Goal: Information Seeking & Learning: Compare options

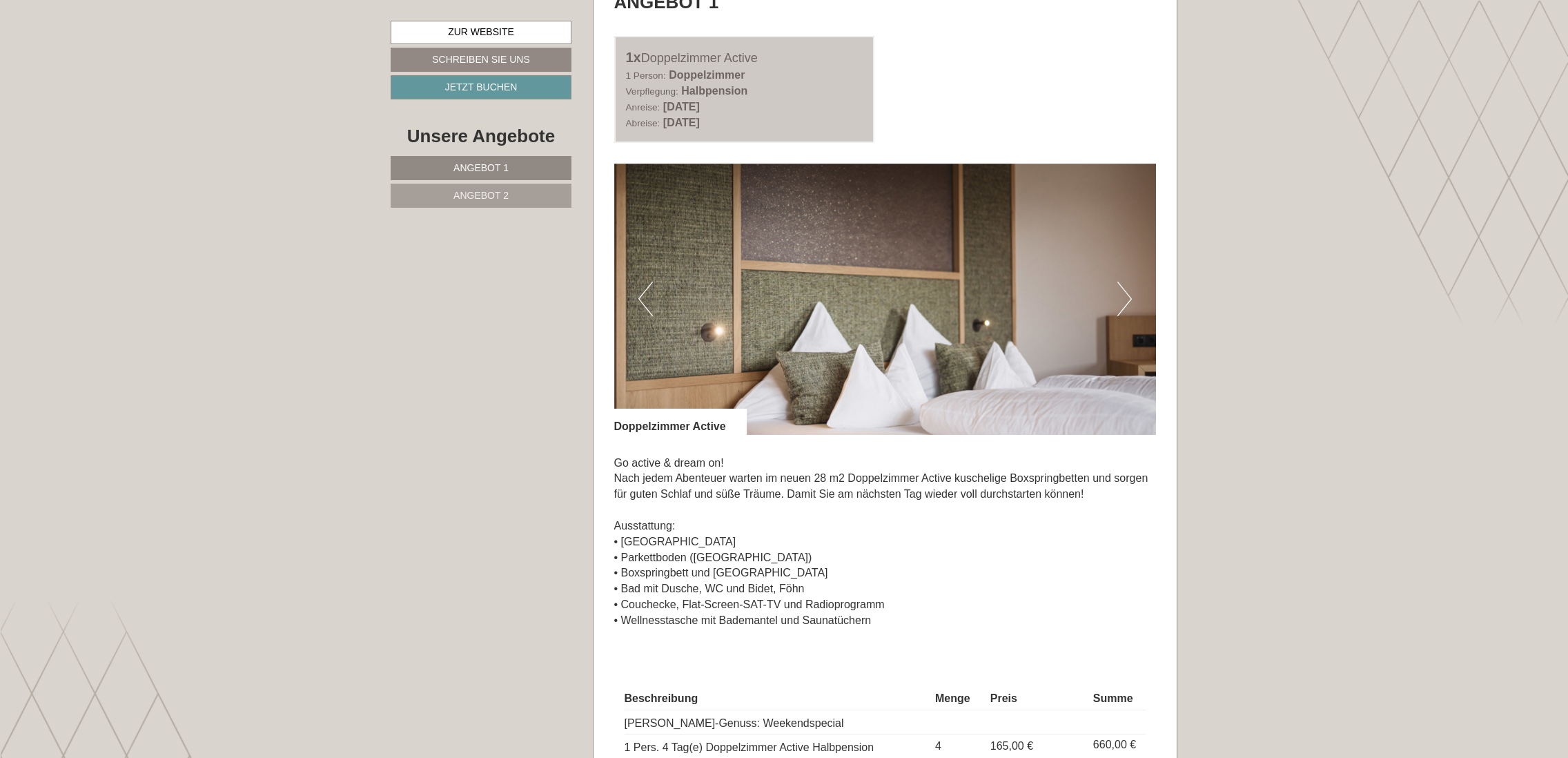
scroll to position [897, 0]
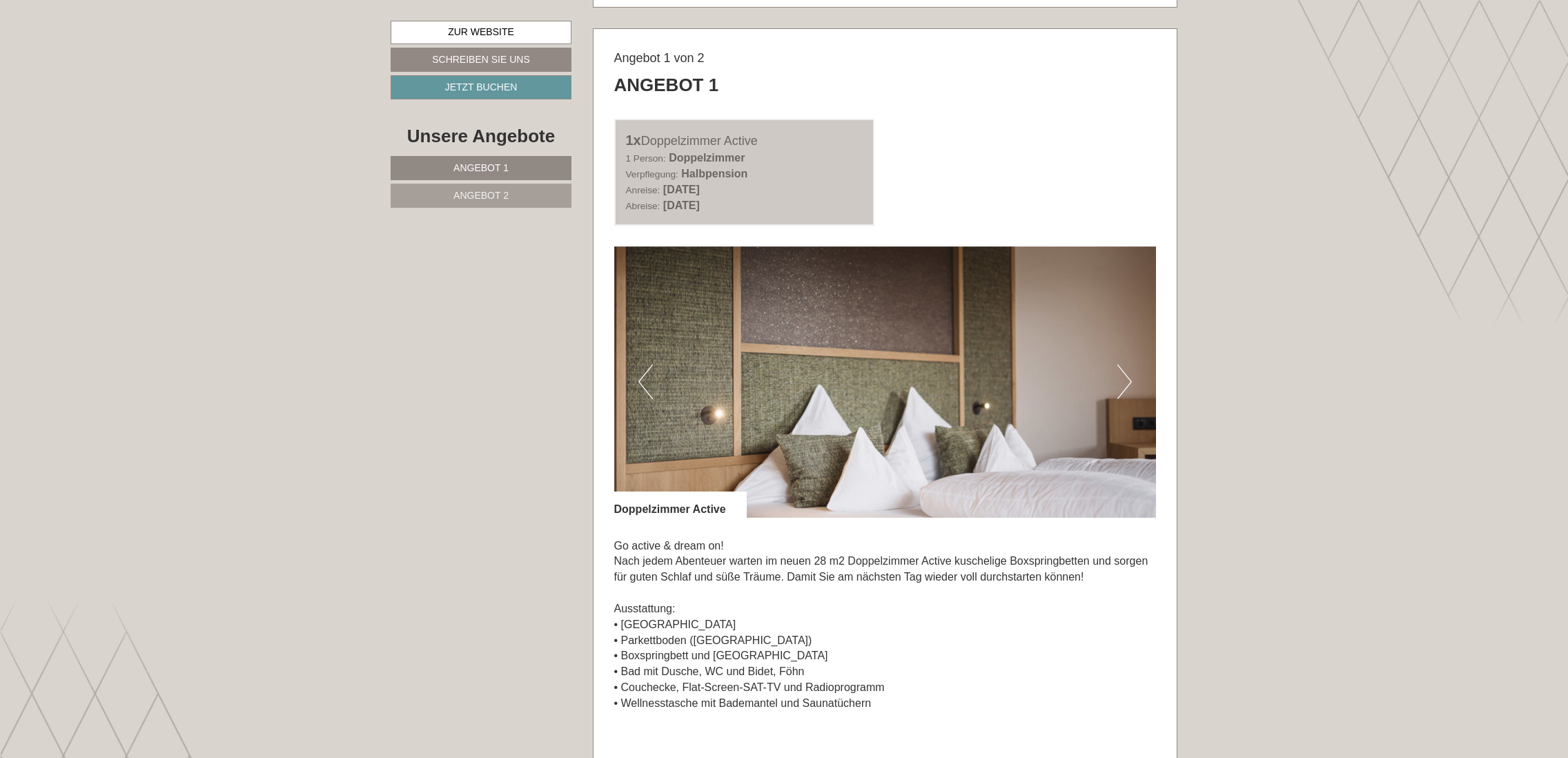
click at [1121, 377] on button "Next" at bounding box center [1124, 382] width 14 height 35
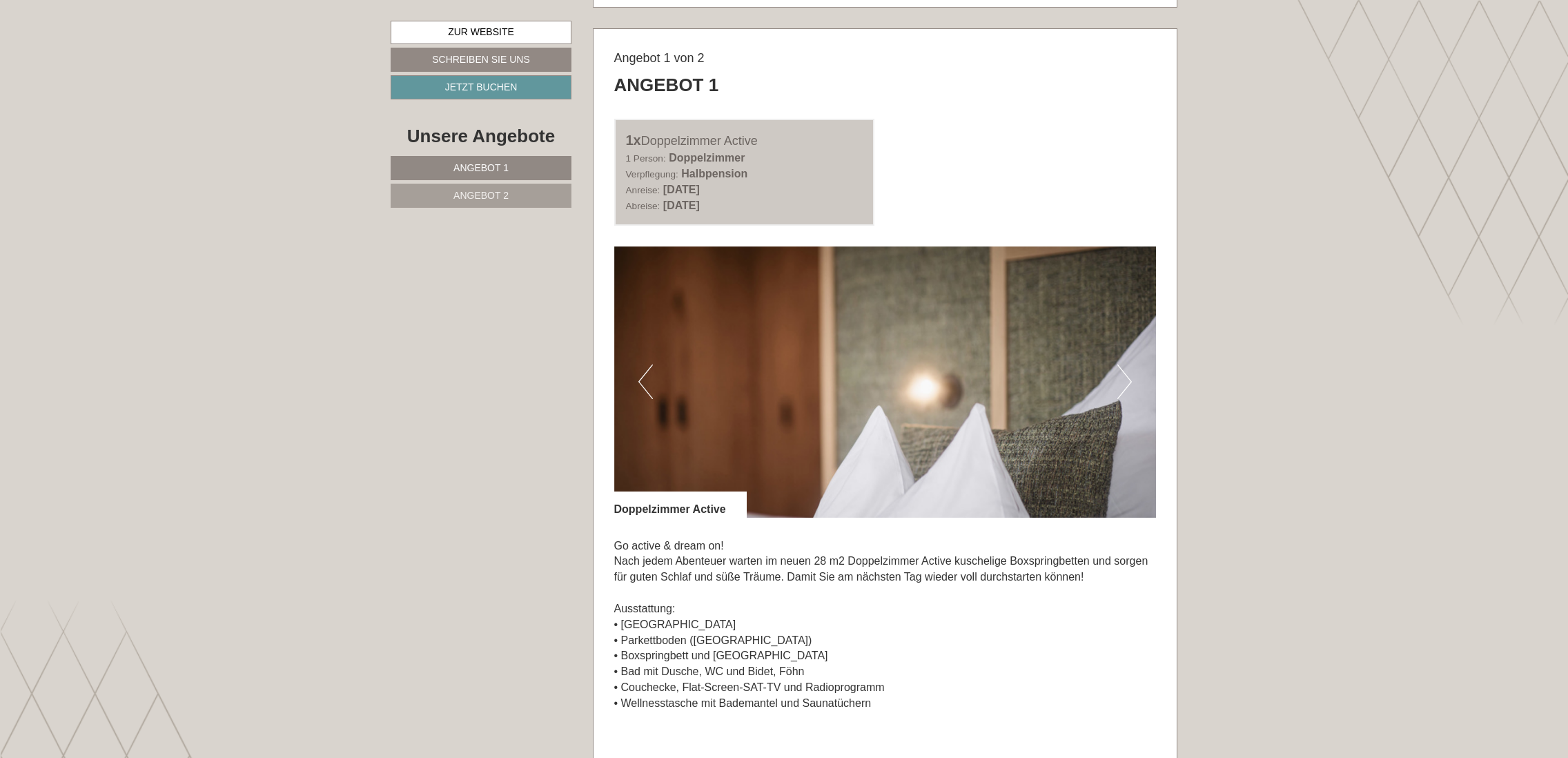
click at [1122, 377] on button "Next" at bounding box center [1124, 382] width 14 height 35
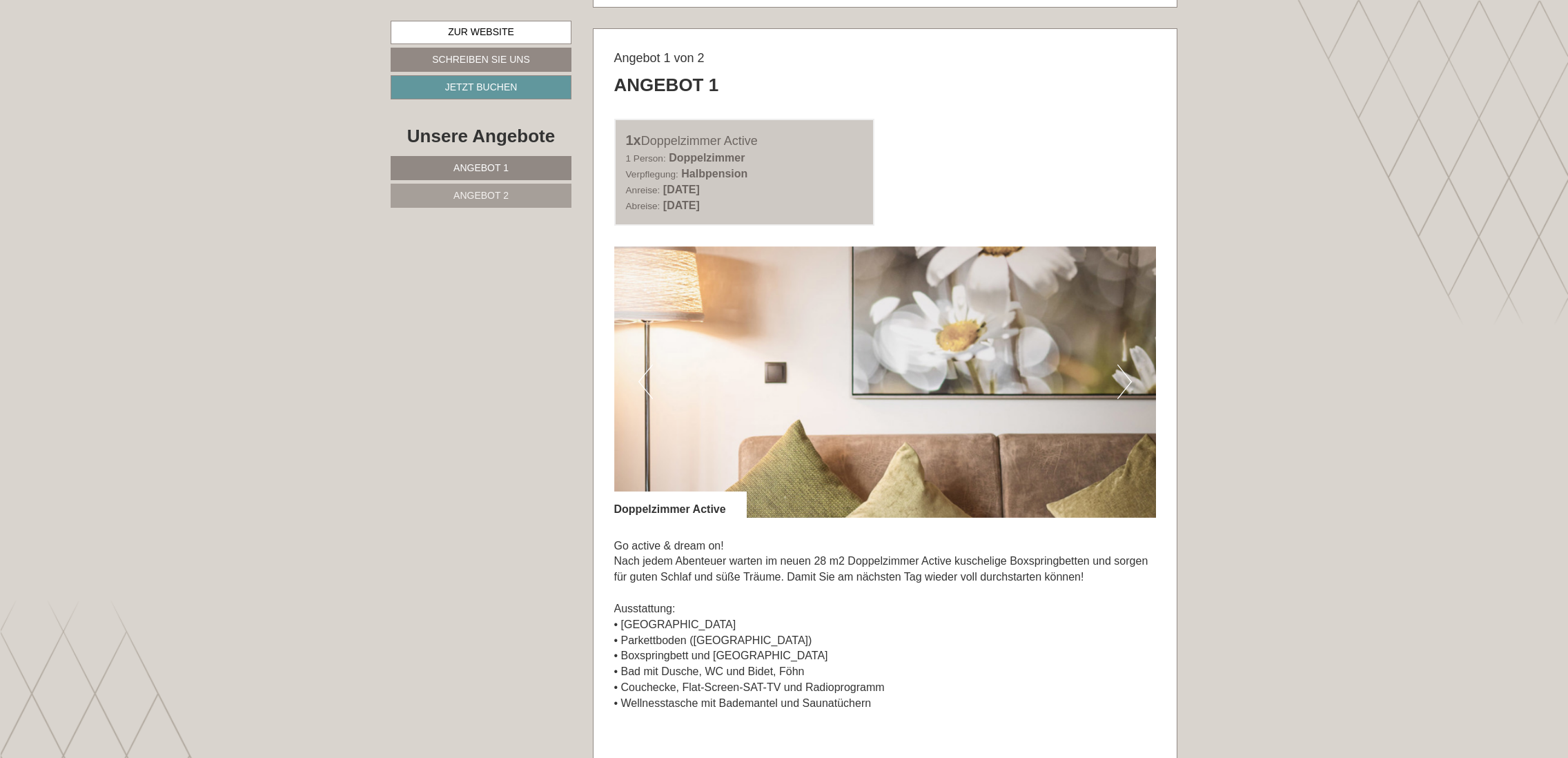
click at [1122, 377] on button "Next" at bounding box center [1124, 382] width 14 height 35
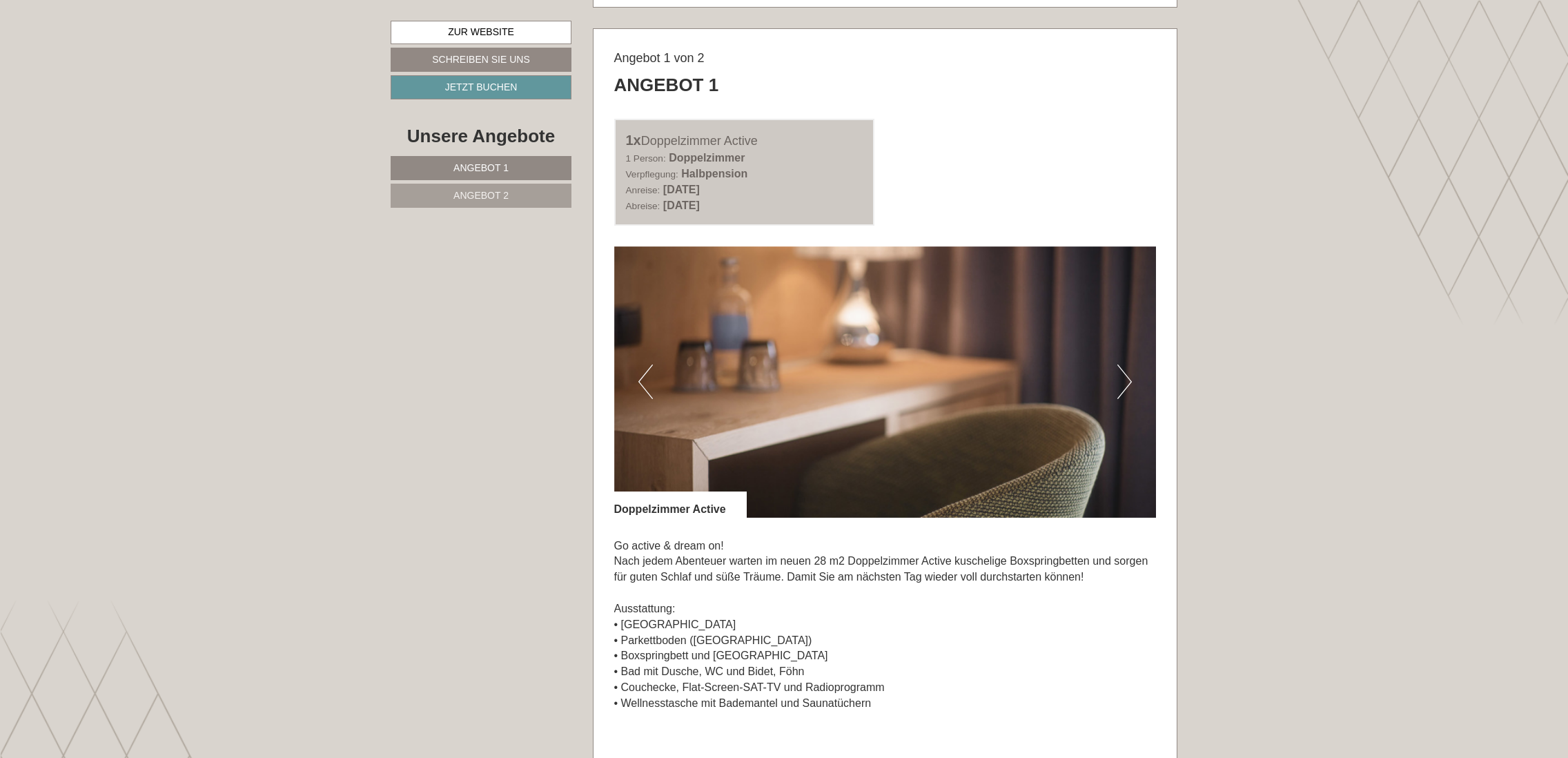
click at [1122, 377] on button "Next" at bounding box center [1124, 382] width 14 height 35
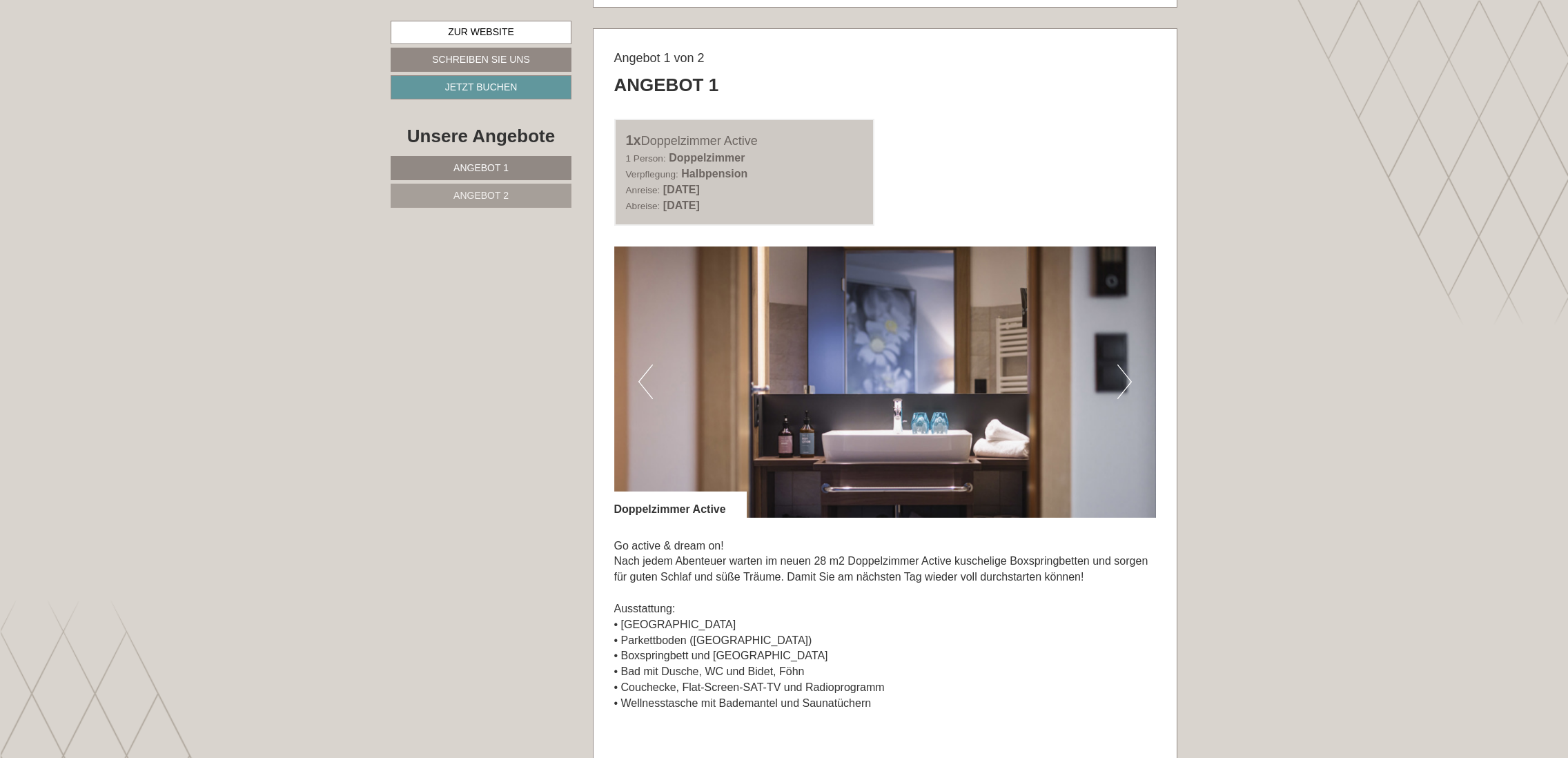
click at [1122, 377] on button "Next" at bounding box center [1124, 382] width 14 height 35
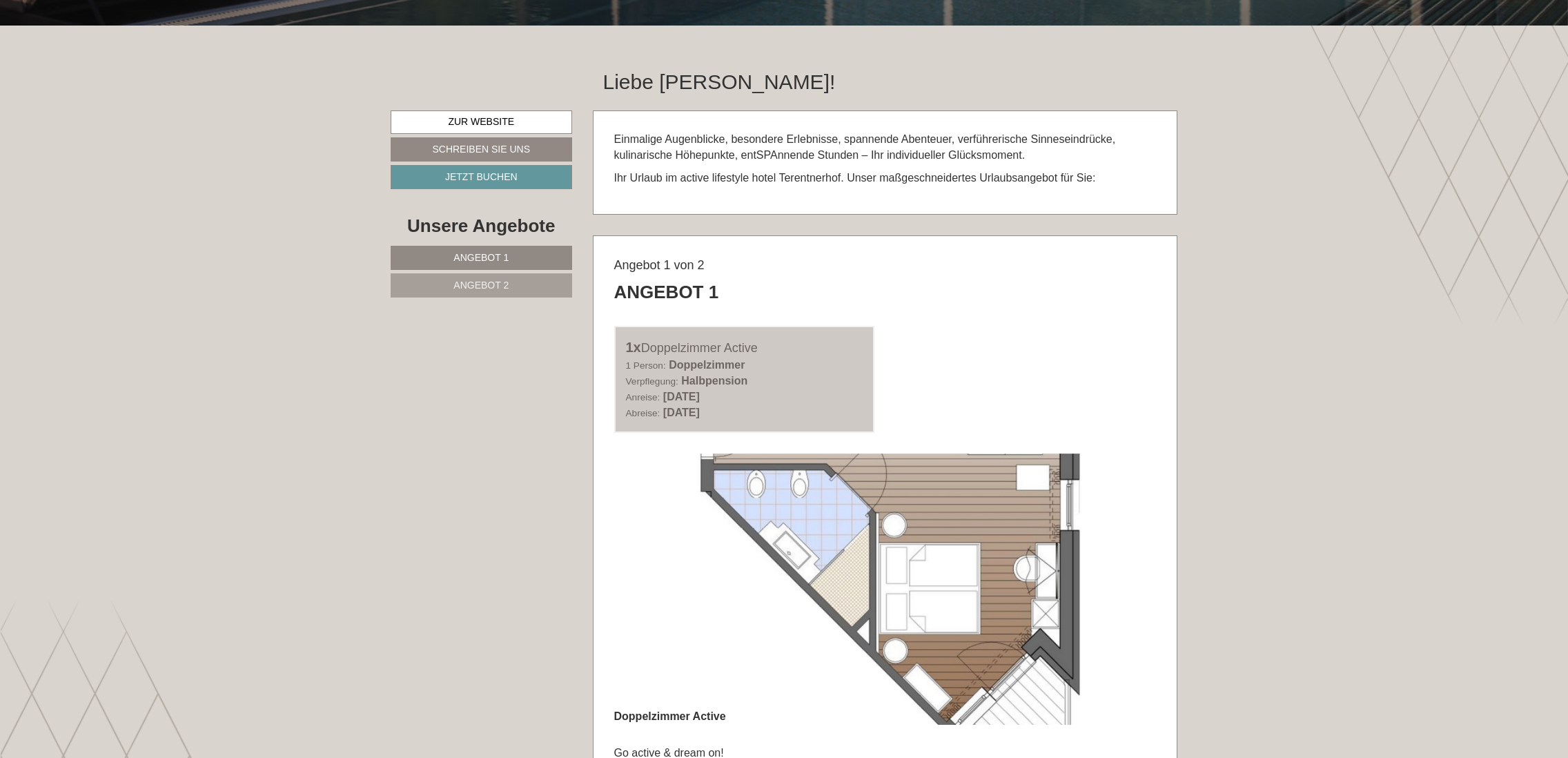
scroll to position [966, 0]
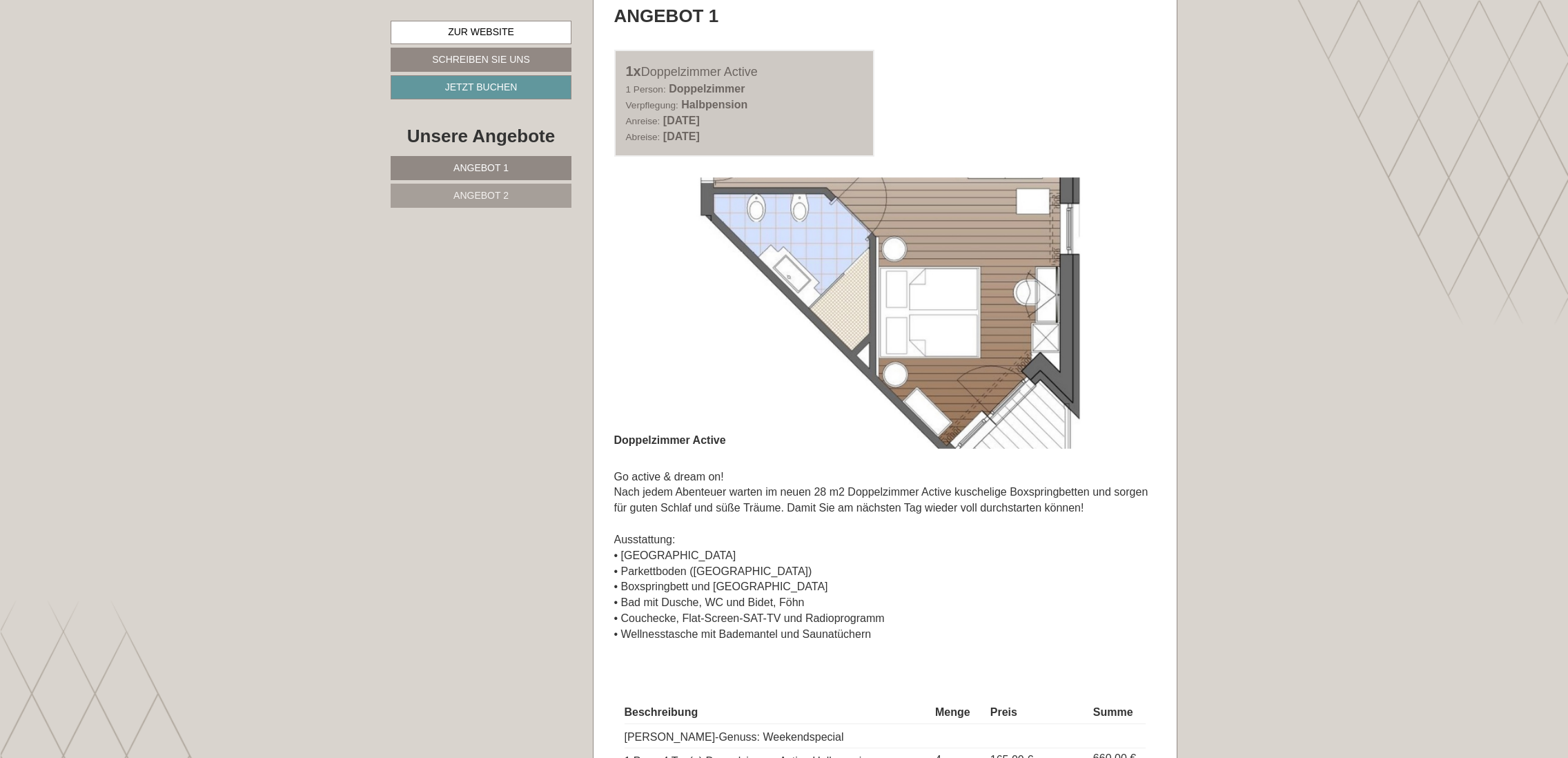
click at [637, 325] on img at bounding box center [885, 313] width 543 height 271
click at [600, 325] on div "Angebot 1 von 2 Angebot 1 1x Doppelzimmer Active 1 Person: Doppelzimmer Verpfle…" at bounding box center [885, 453] width 584 height 987
click at [1160, 331] on div "Angebot 1 von 2 Angebot 1 1x Doppelzimmer Active 1 Person: Doppelzimmer Verpfle…" at bounding box center [885, 453] width 584 height 987
click at [868, 242] on img at bounding box center [885, 313] width 543 height 271
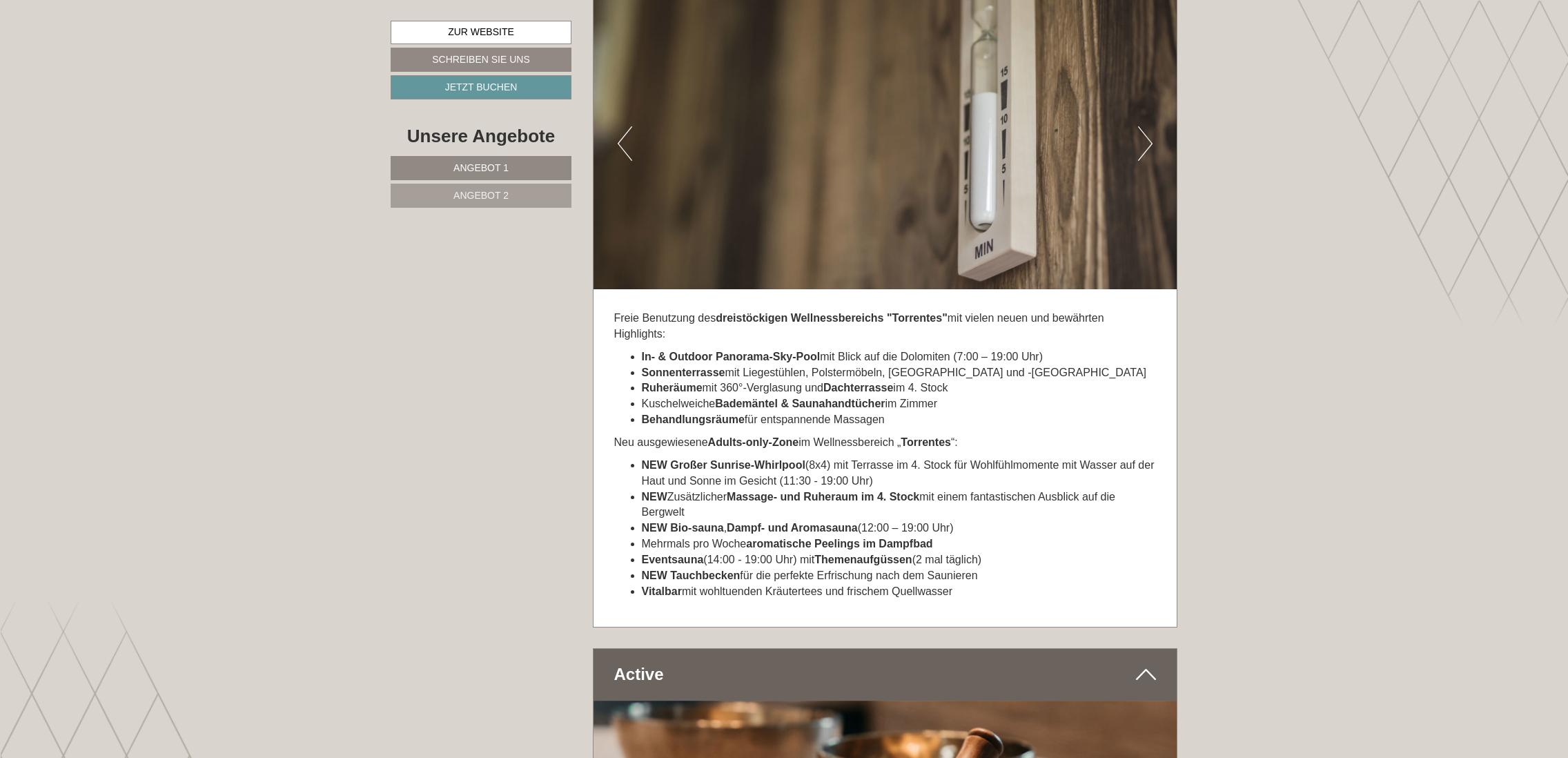
scroll to position [3934, 0]
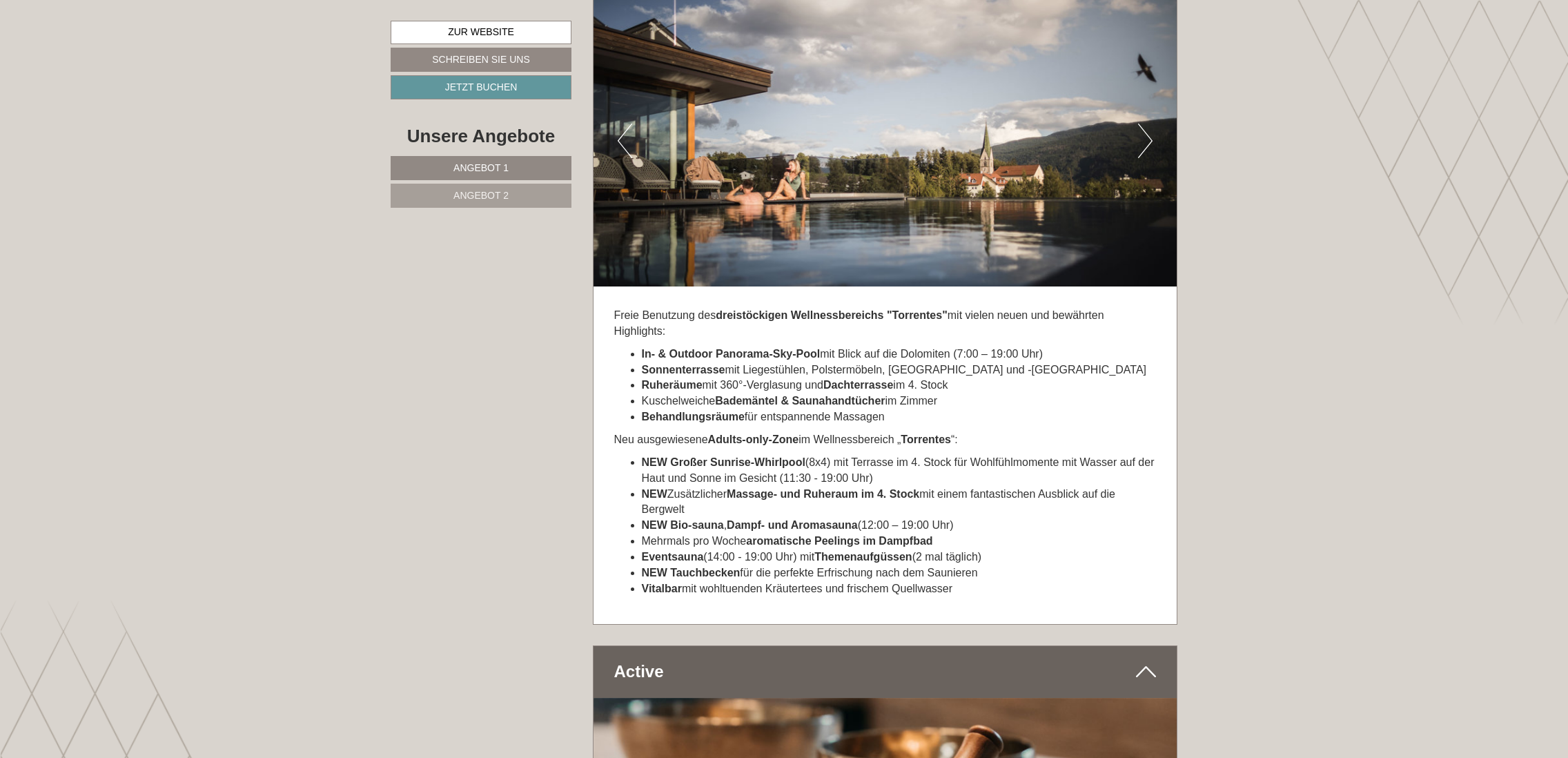
click at [1142, 129] on button "Next" at bounding box center [1145, 141] width 14 height 35
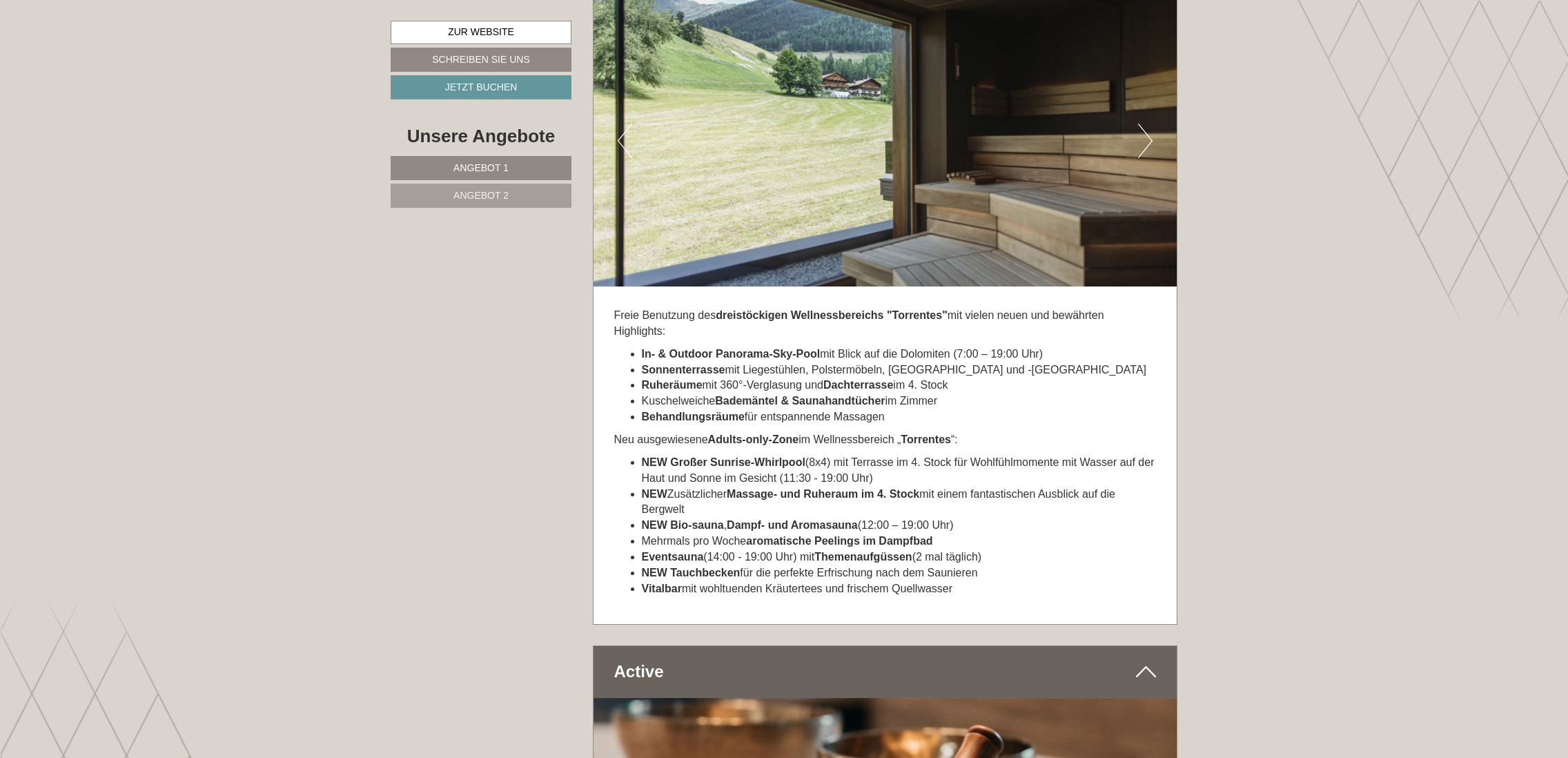
scroll to position [3865, 0]
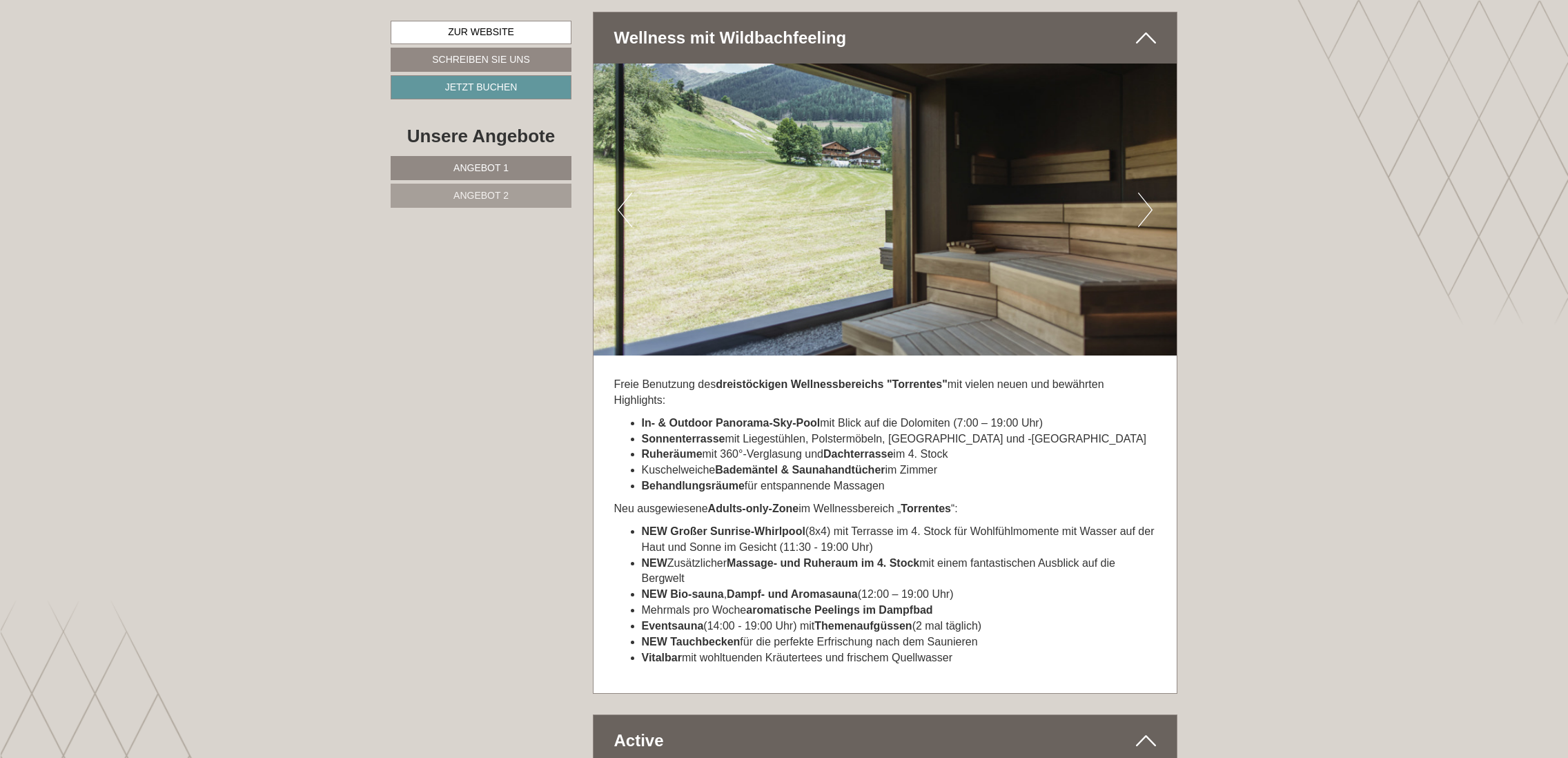
click at [1146, 192] on button "Next" at bounding box center [1145, 210] width 14 height 35
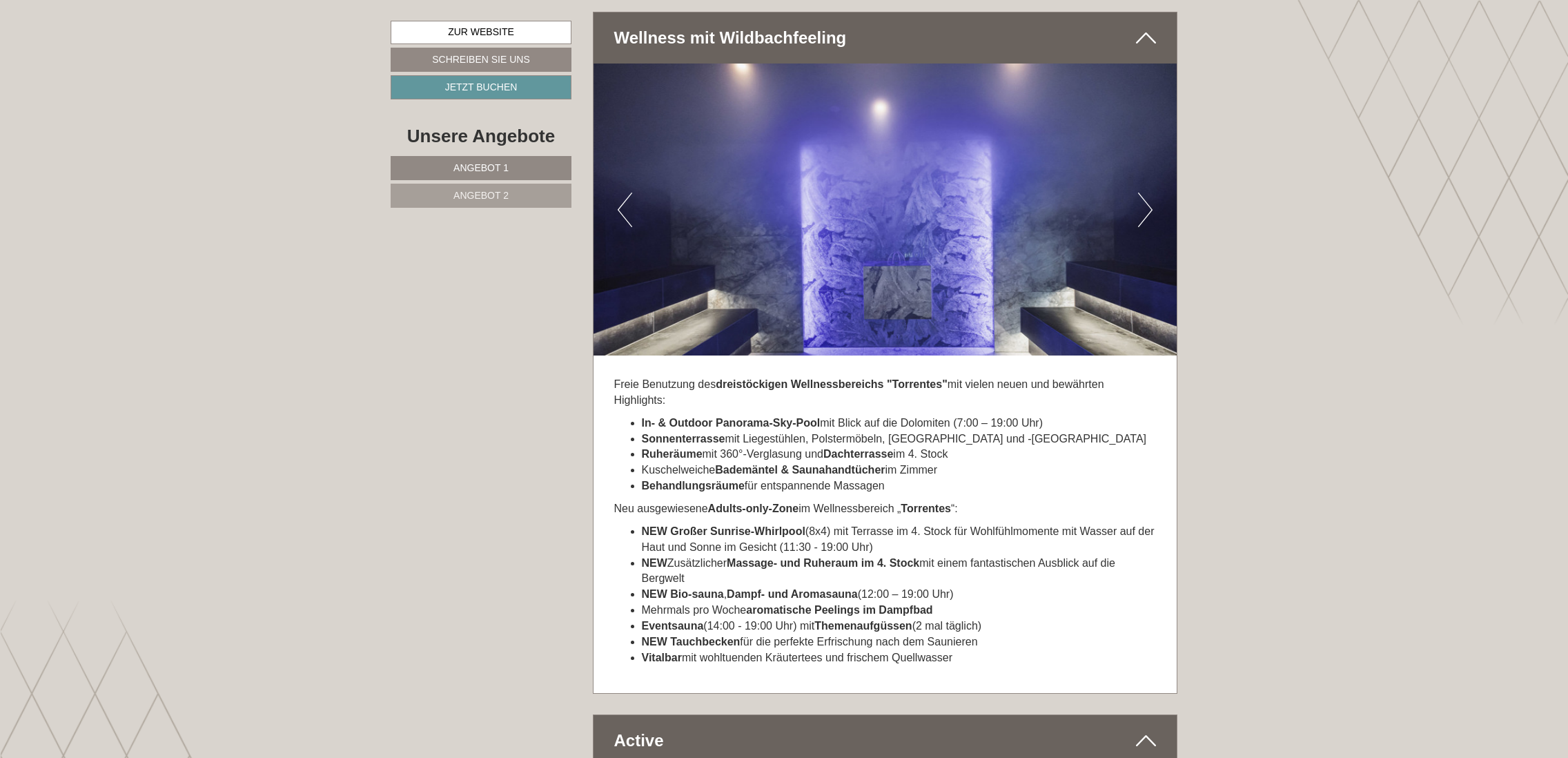
click at [1146, 192] on button "Next" at bounding box center [1145, 210] width 14 height 35
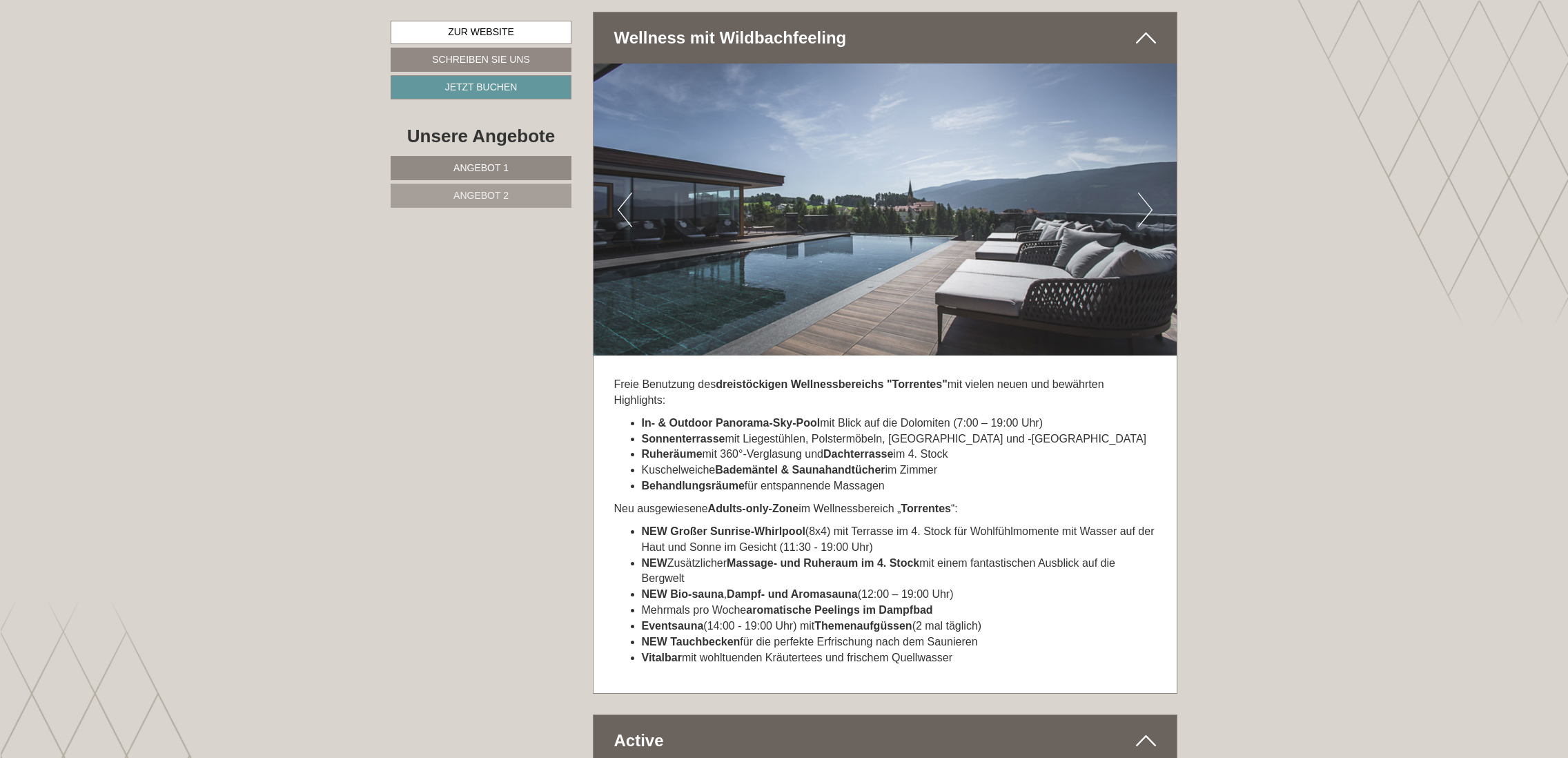
click at [1146, 192] on button "Next" at bounding box center [1145, 210] width 14 height 35
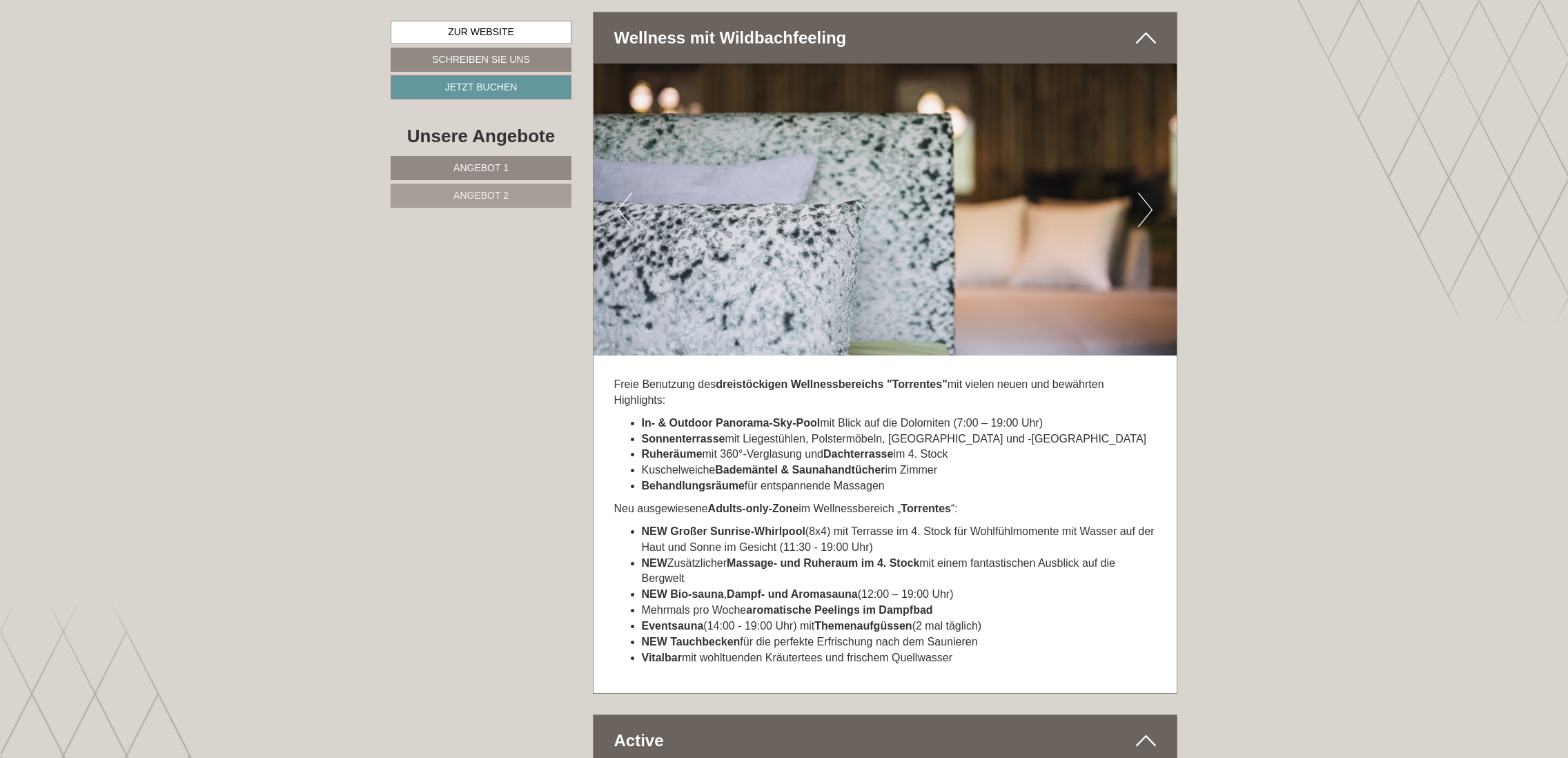
click at [1146, 192] on button "Next" at bounding box center [1145, 210] width 14 height 35
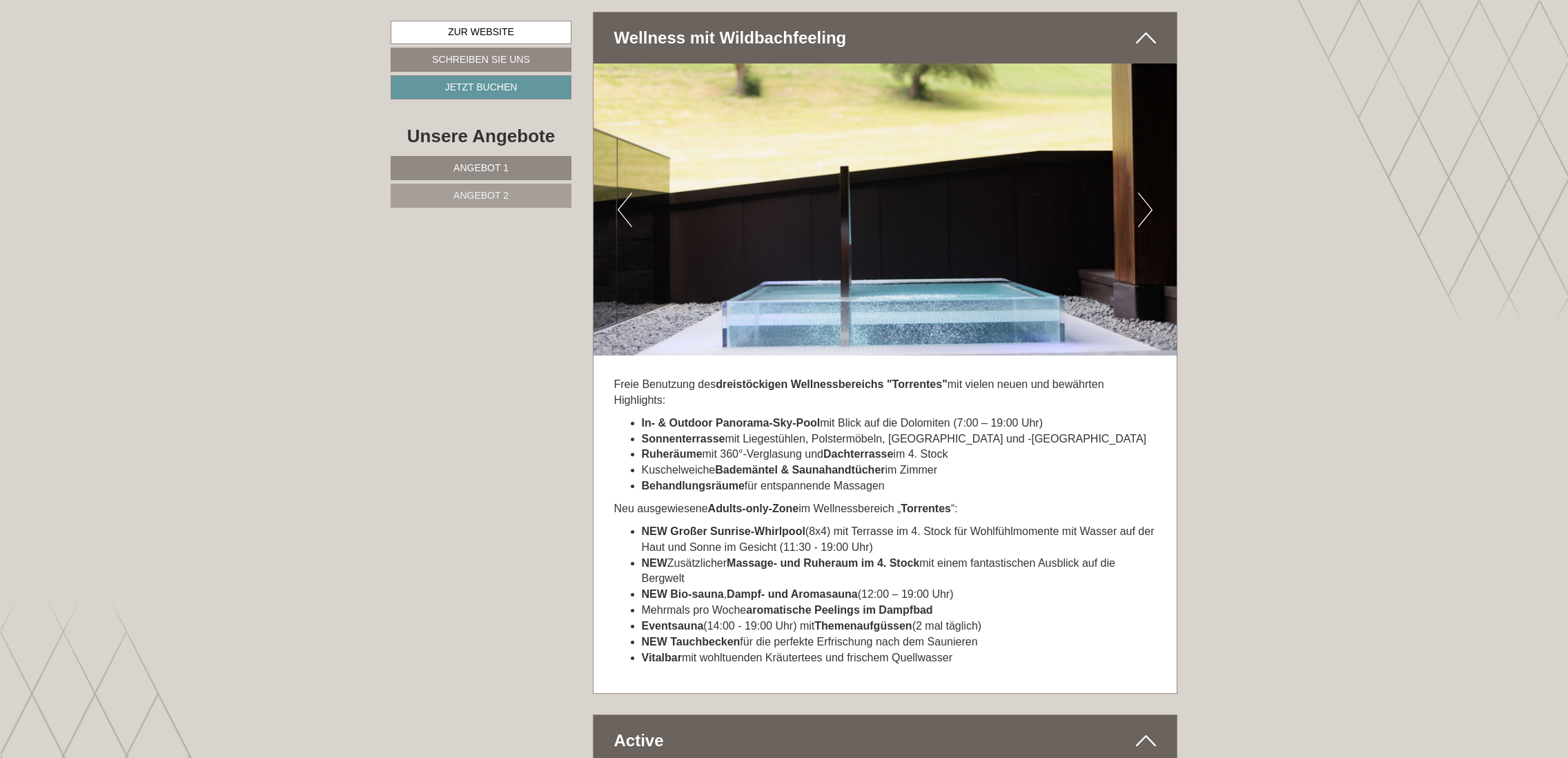
click at [1146, 192] on button "Next" at bounding box center [1145, 210] width 14 height 35
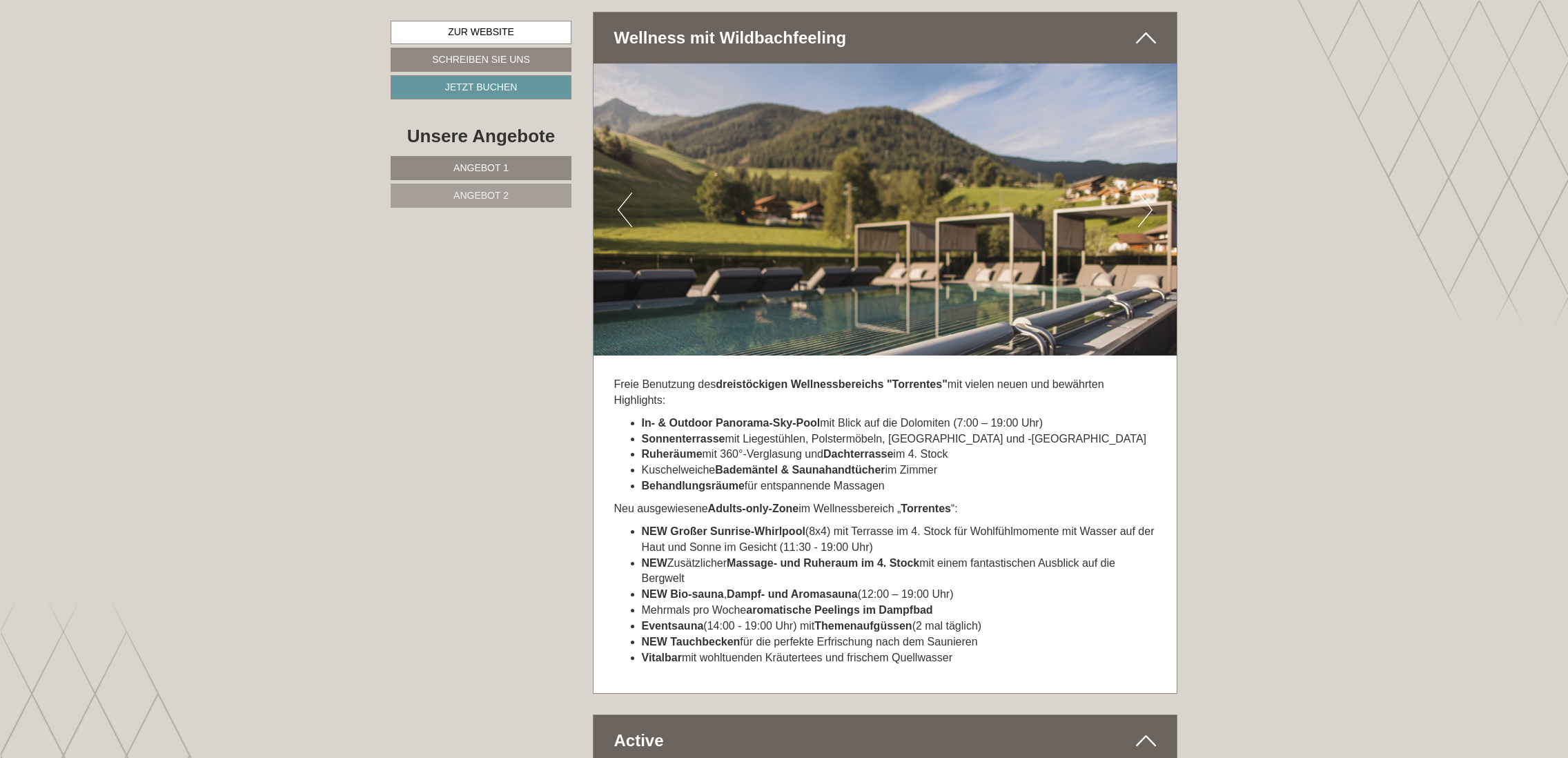
click at [1146, 192] on button "Next" at bounding box center [1145, 210] width 14 height 35
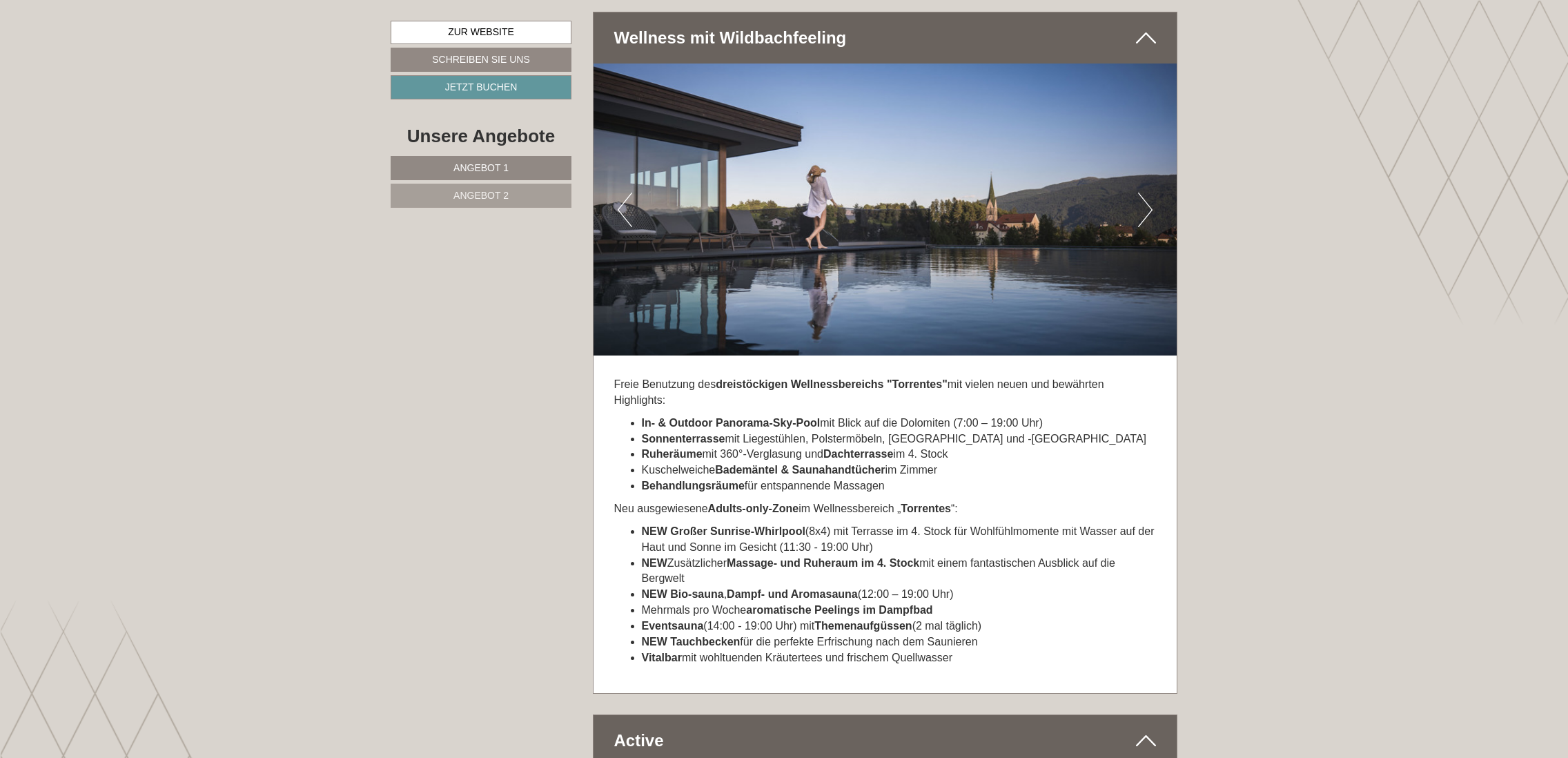
click at [472, 158] on link "Angebot 1" at bounding box center [481, 168] width 181 height 25
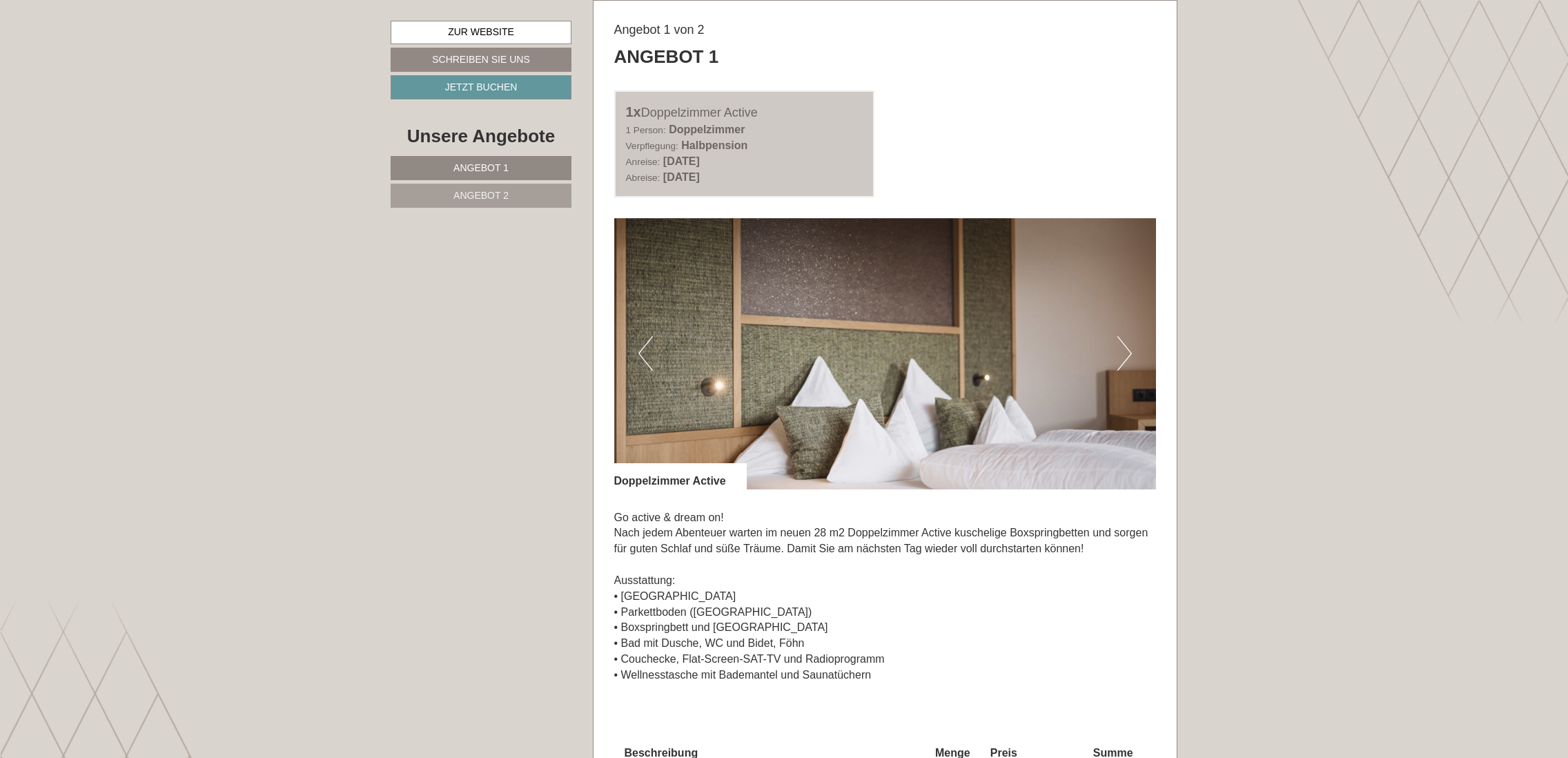
click at [1123, 349] on button "Next" at bounding box center [1124, 354] width 14 height 35
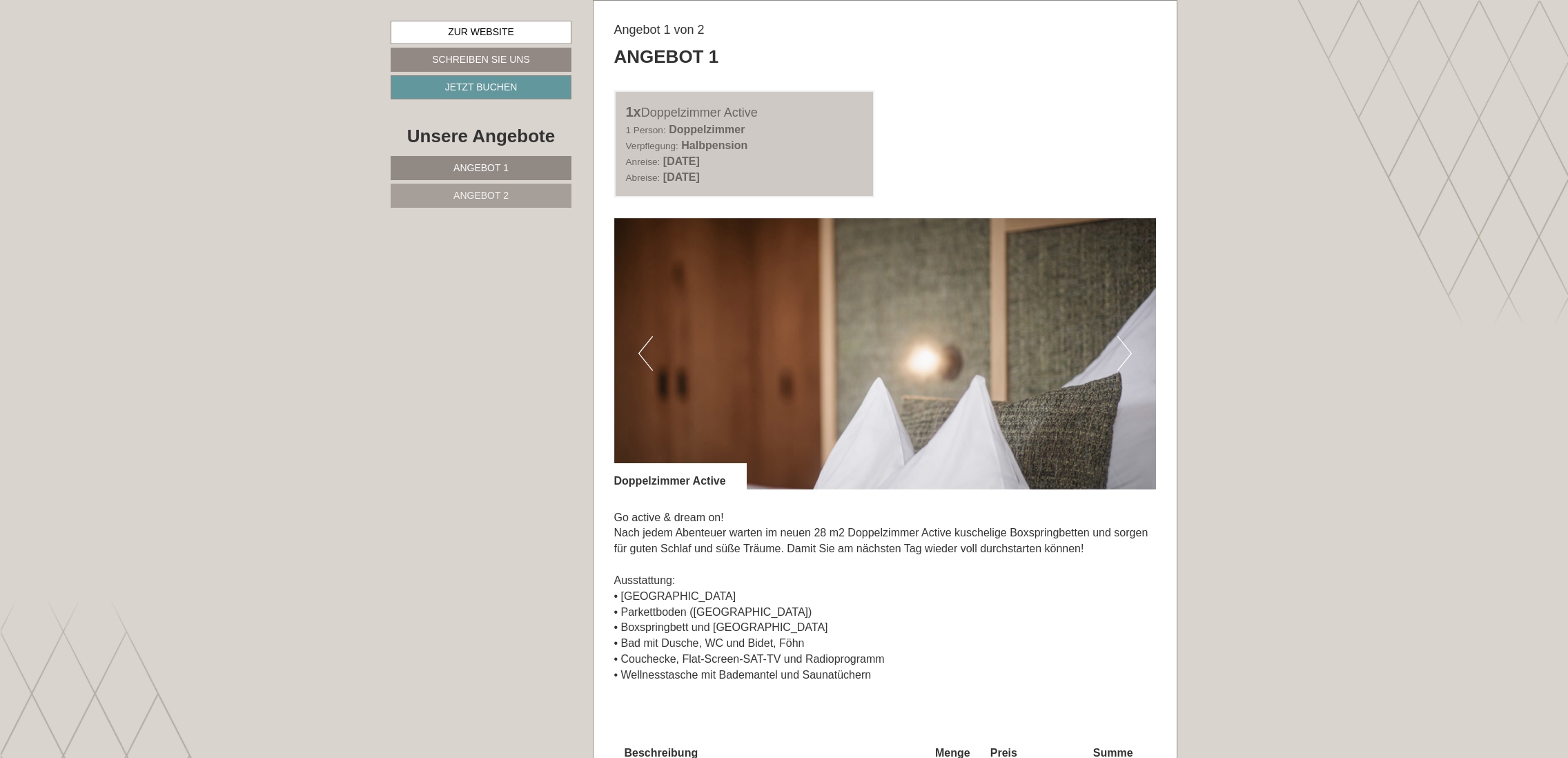
click at [1123, 349] on button "Next" at bounding box center [1124, 354] width 14 height 35
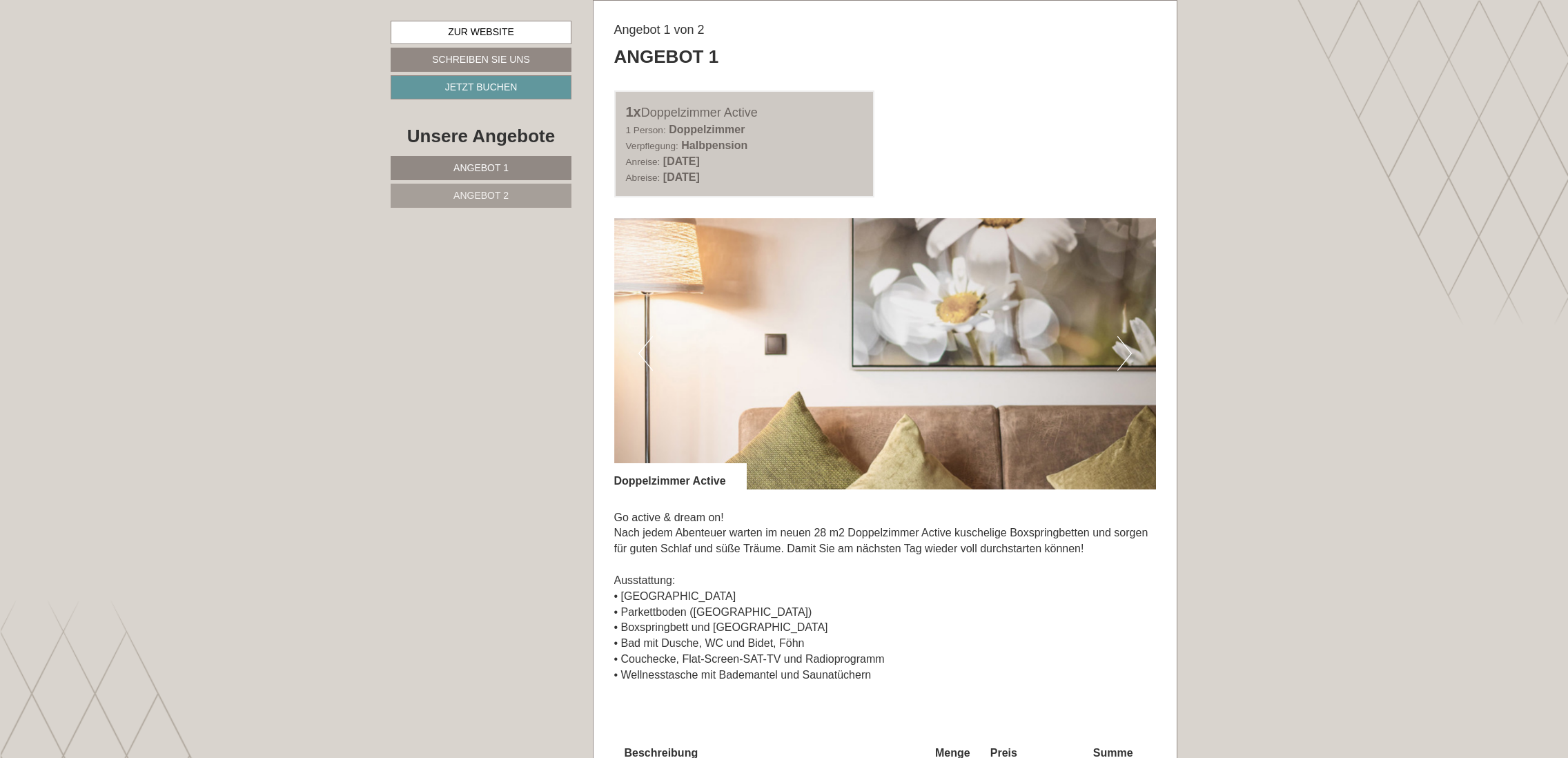
click at [1123, 349] on button "Next" at bounding box center [1124, 354] width 14 height 35
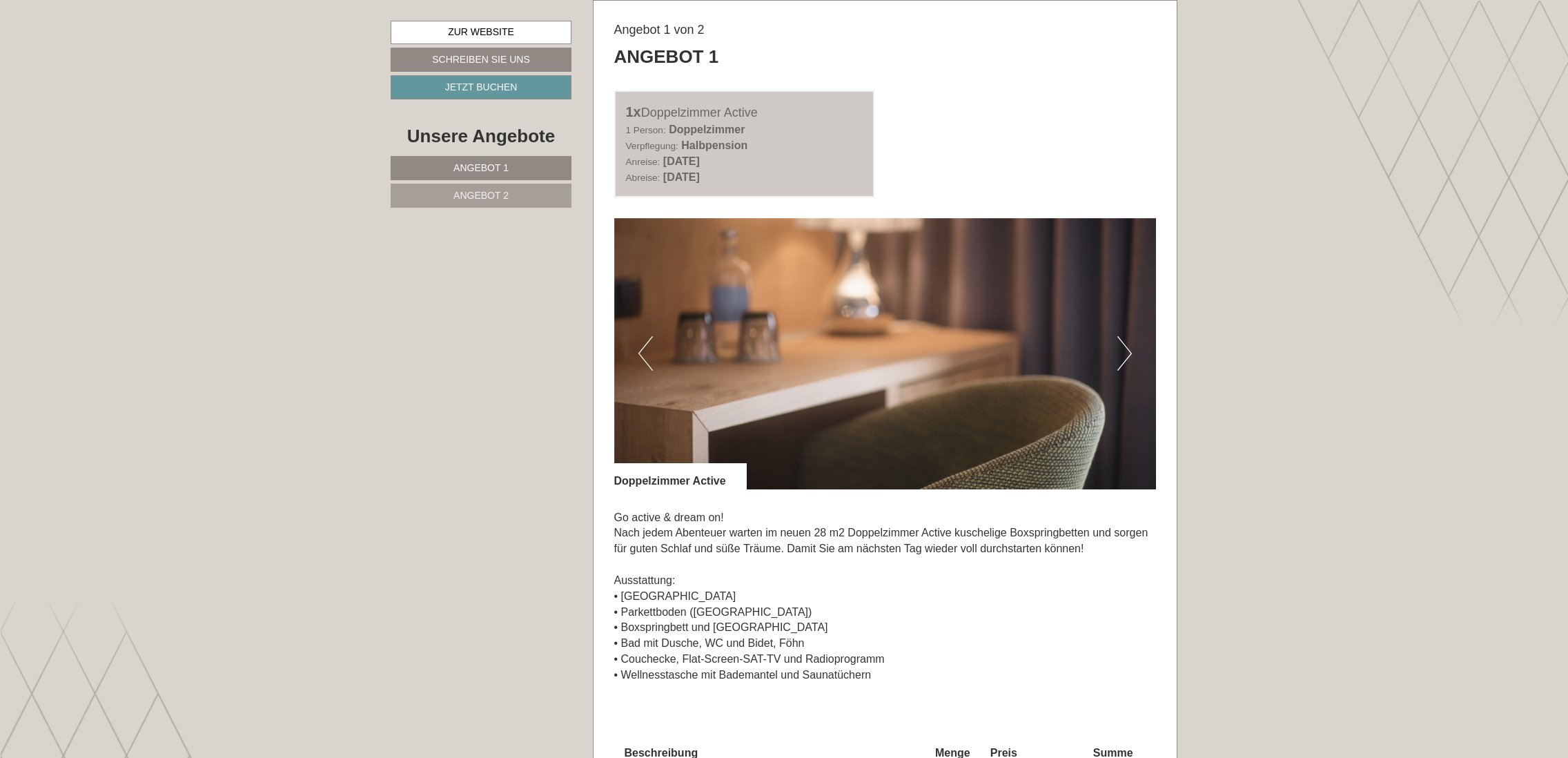
click at [1123, 349] on button "Next" at bounding box center [1124, 354] width 14 height 35
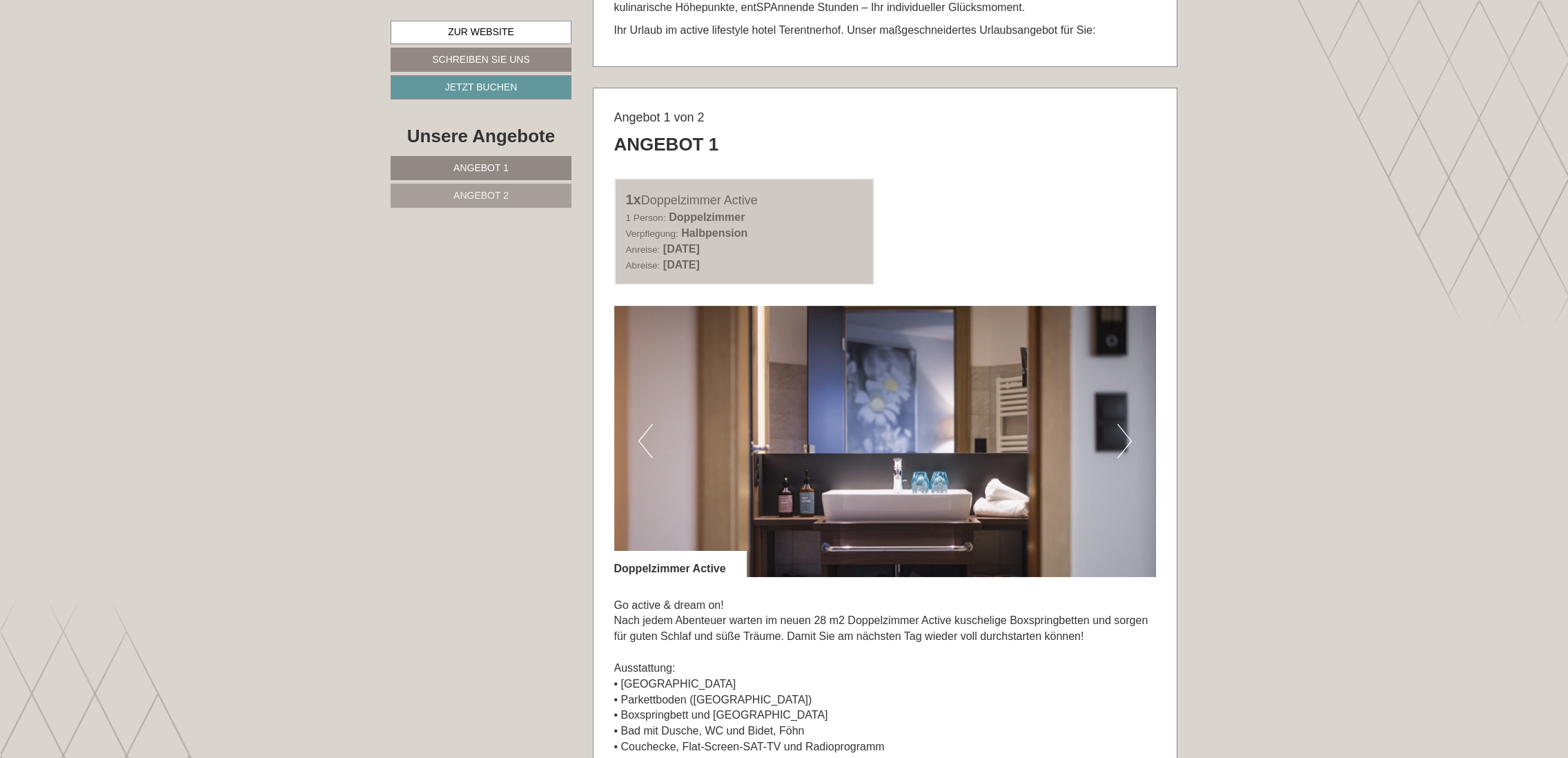
scroll to position [837, 0]
click at [506, 191] on span "Angebot 2" at bounding box center [481, 195] width 55 height 11
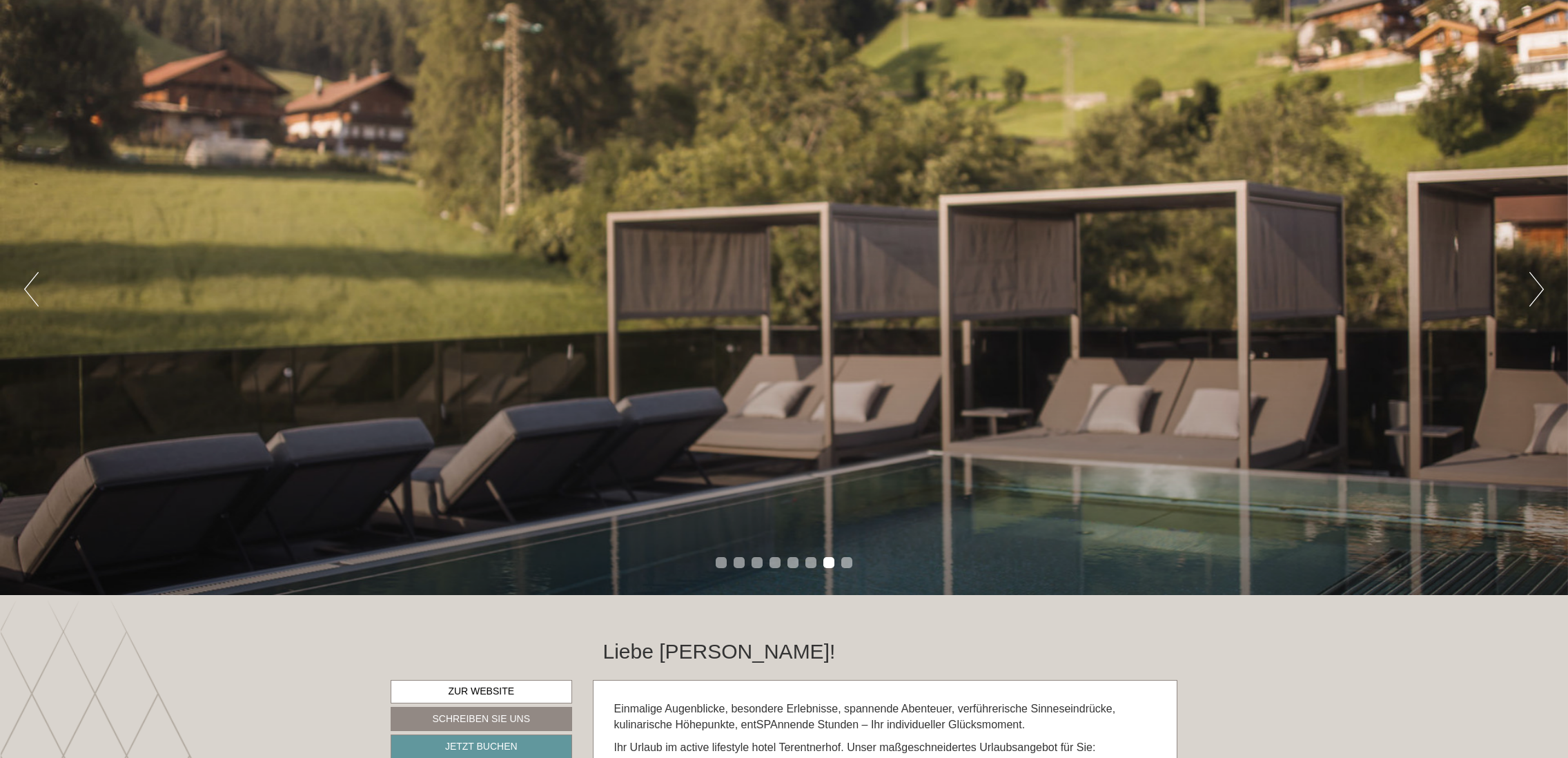
scroll to position [97, 0]
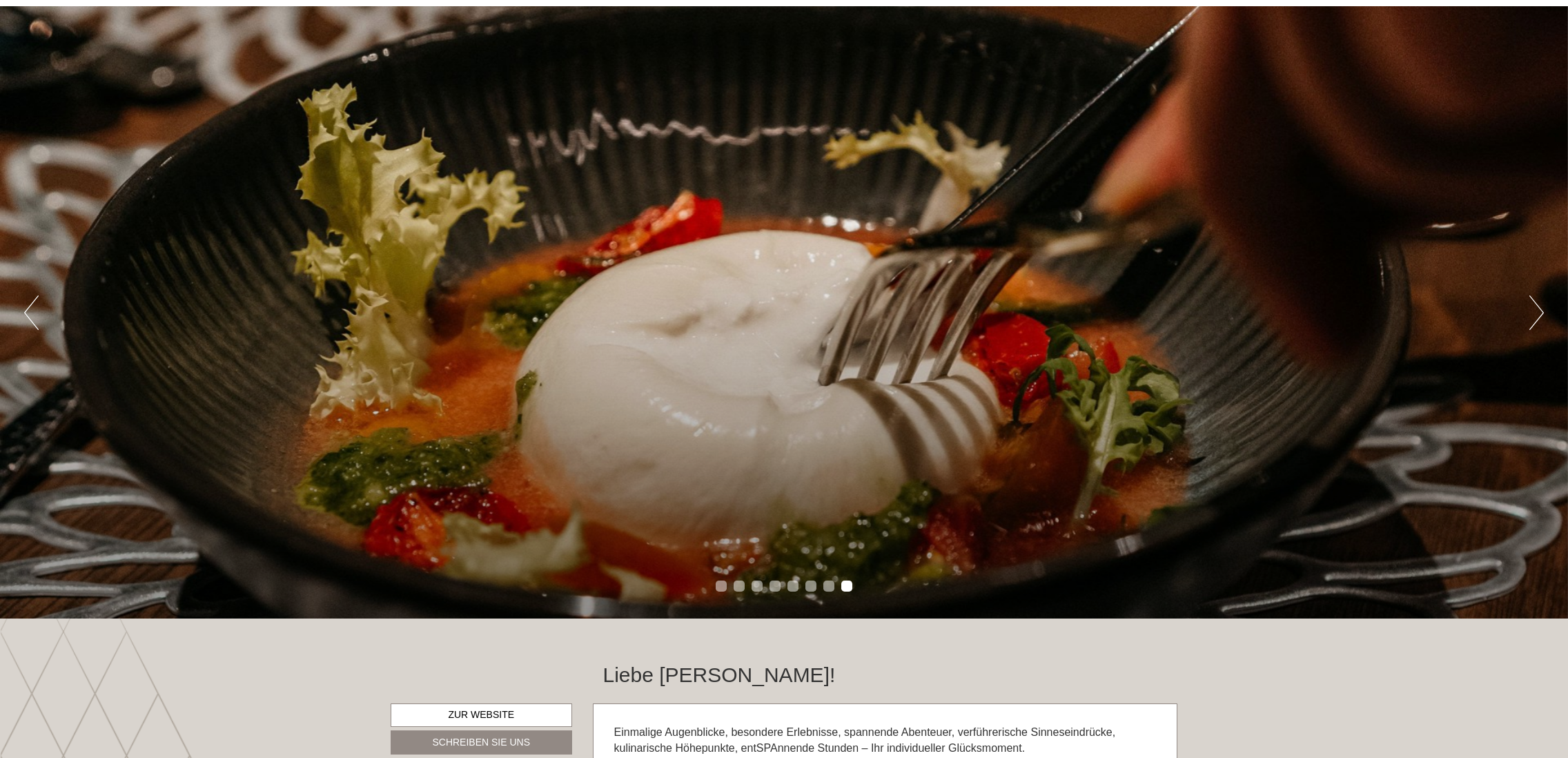
click at [1534, 305] on button "Next" at bounding box center [1536, 313] width 14 height 35
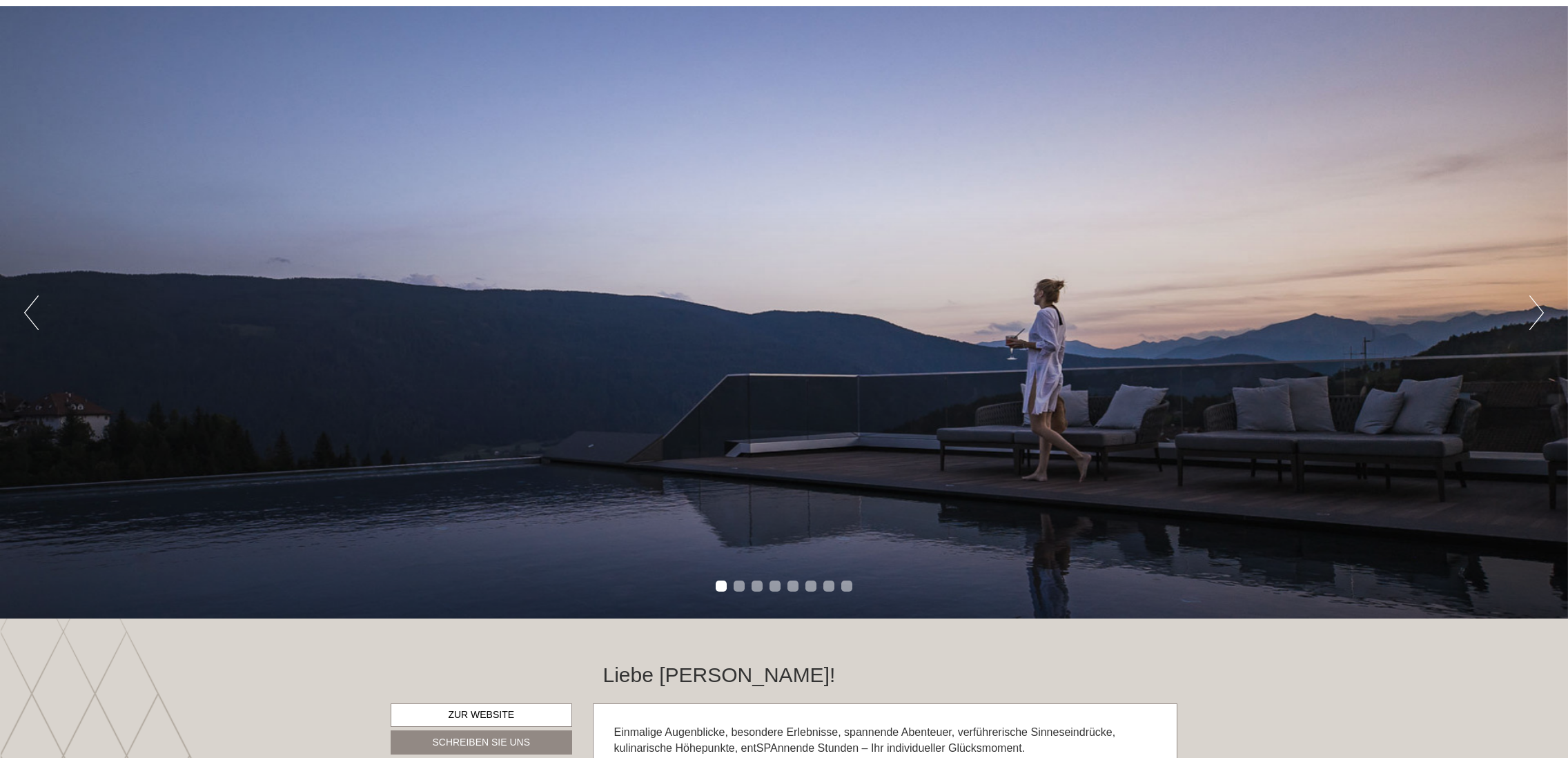
click at [1536, 305] on button "Next" at bounding box center [1536, 313] width 14 height 35
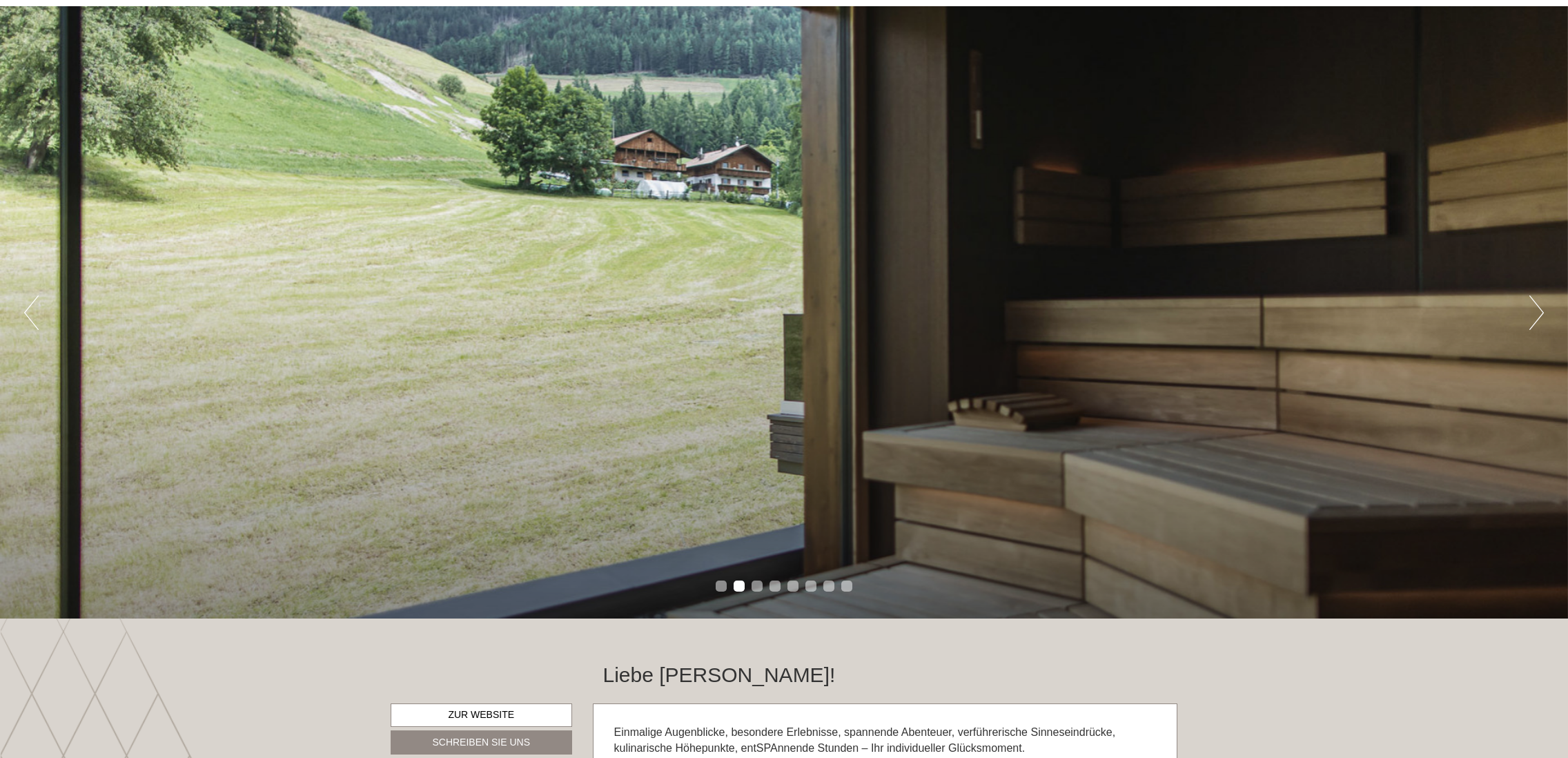
click at [1536, 305] on button "Next" at bounding box center [1536, 313] width 14 height 35
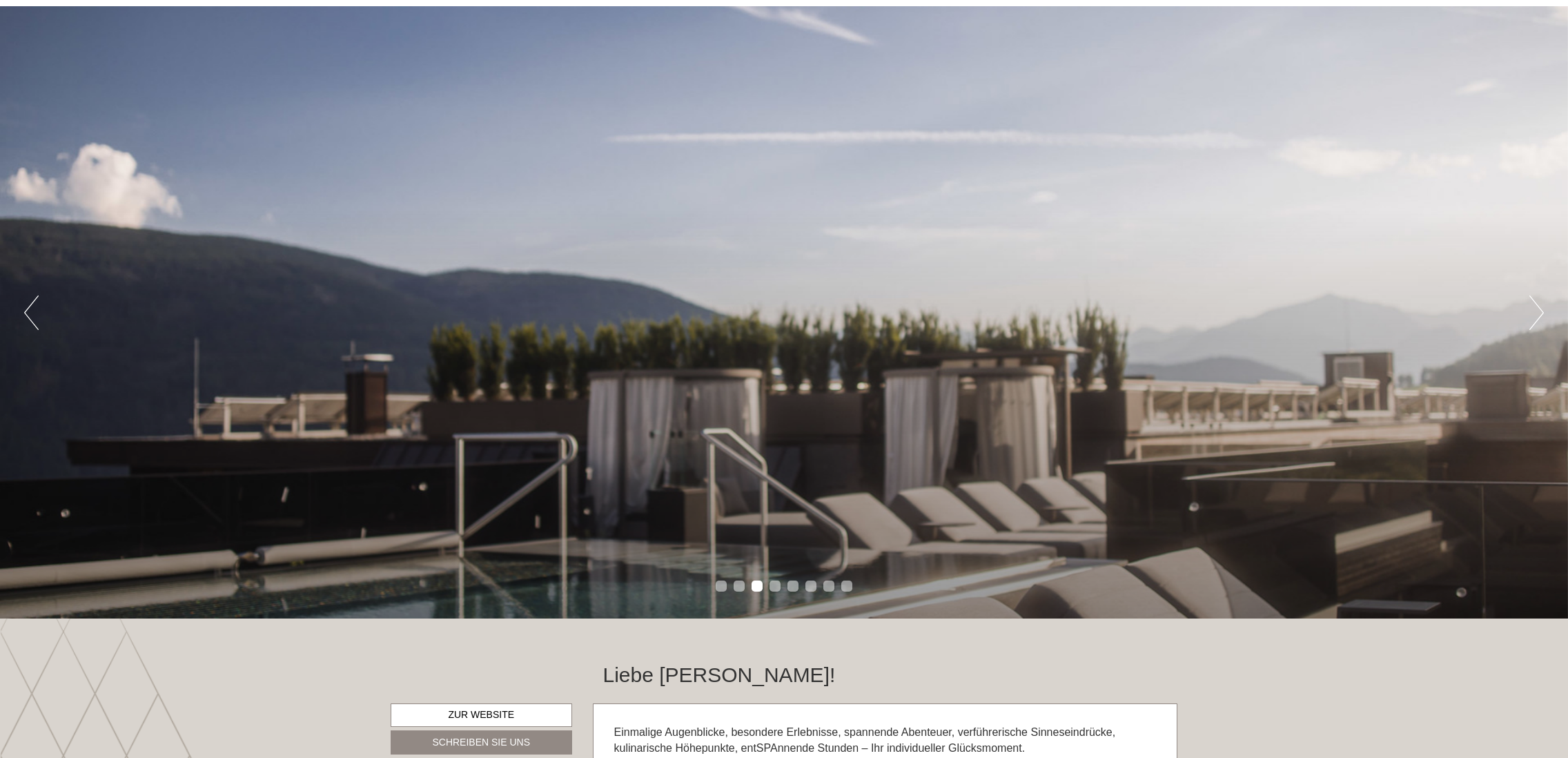
click at [1536, 305] on button "Next" at bounding box center [1536, 313] width 14 height 35
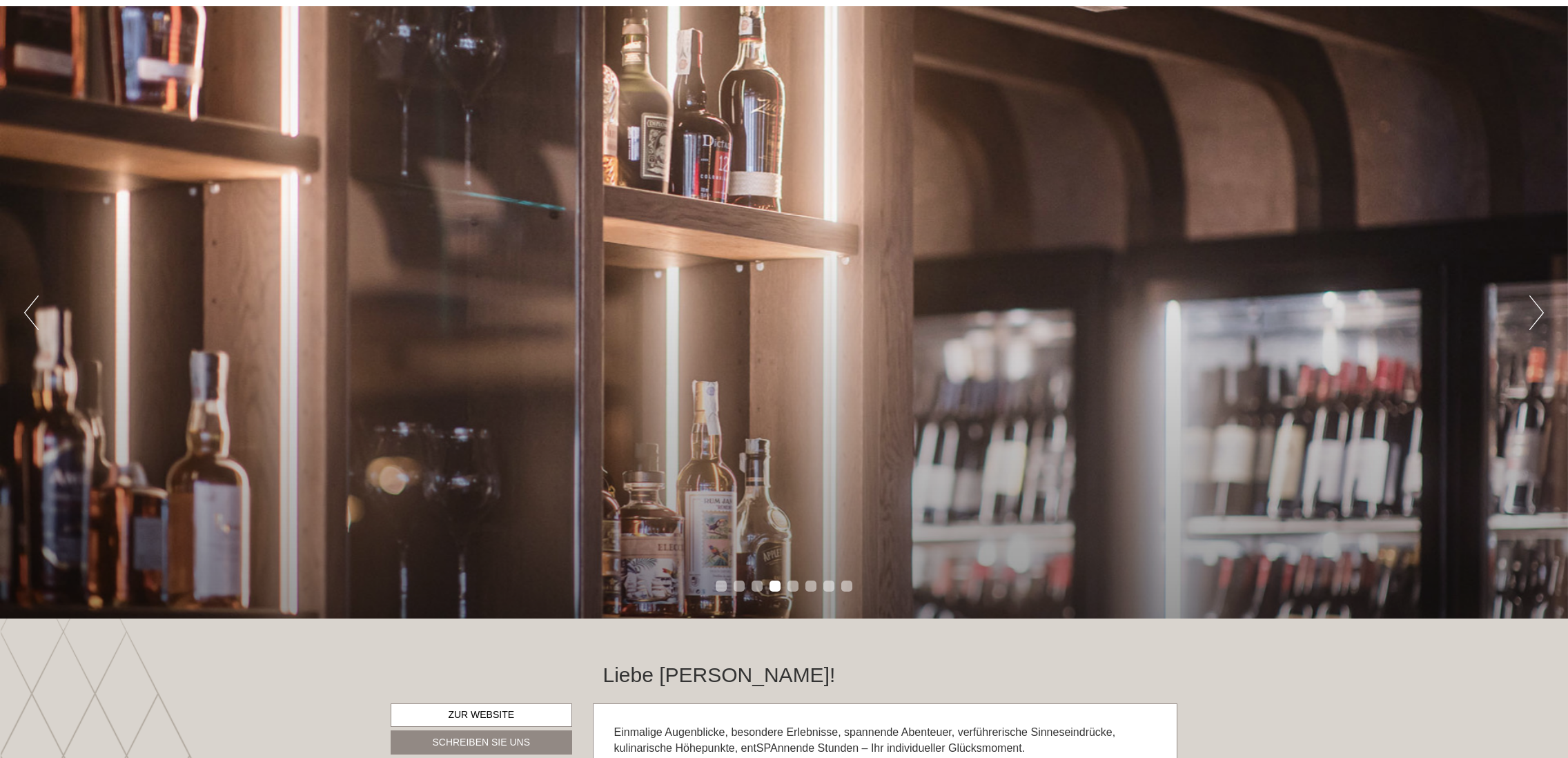
click at [1536, 305] on button "Next" at bounding box center [1536, 313] width 14 height 35
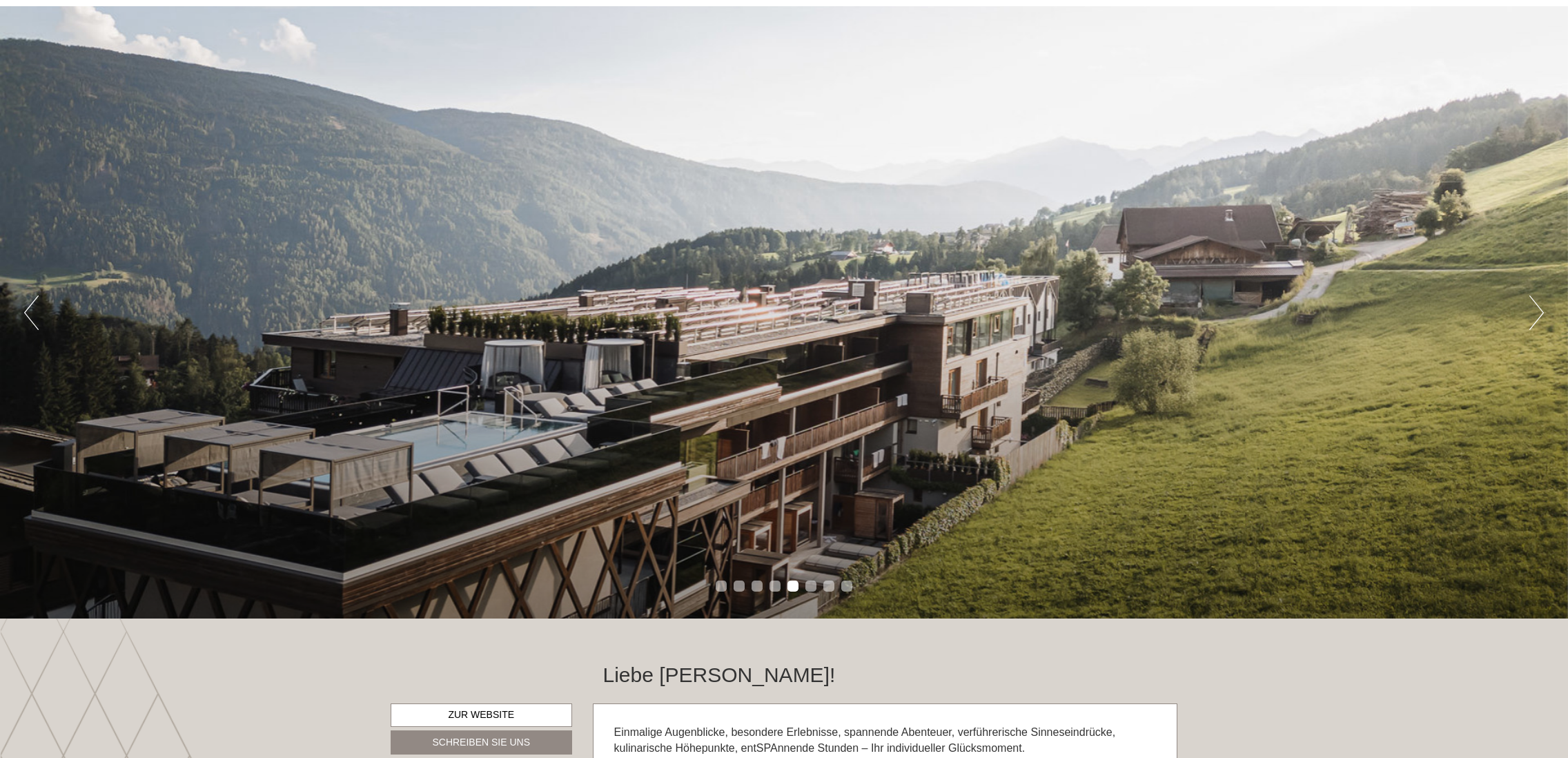
click at [1536, 305] on button "Next" at bounding box center [1536, 313] width 14 height 35
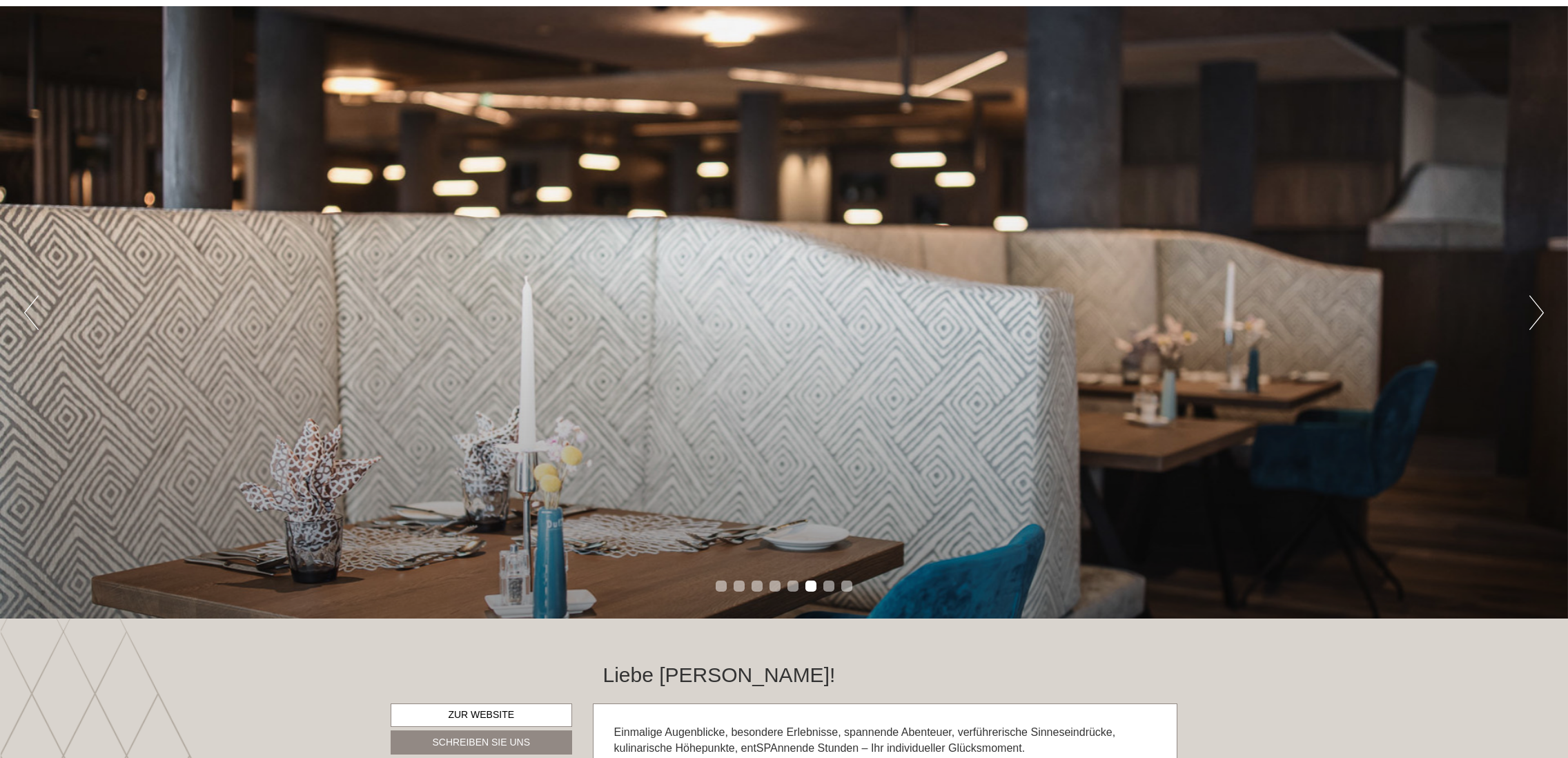
click at [1536, 305] on button "Next" at bounding box center [1536, 313] width 14 height 35
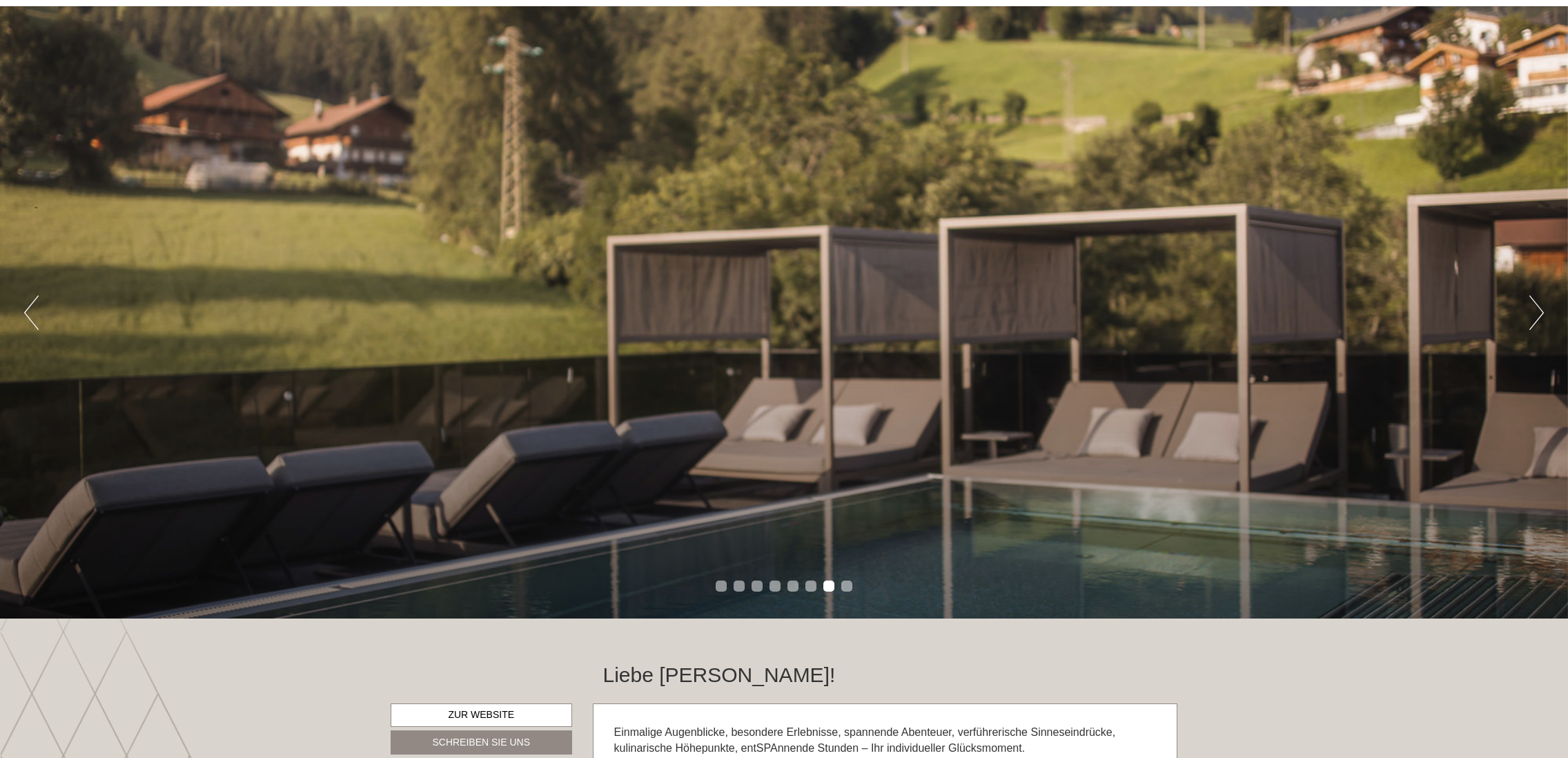
click at [1536, 305] on button "Next" at bounding box center [1536, 313] width 14 height 35
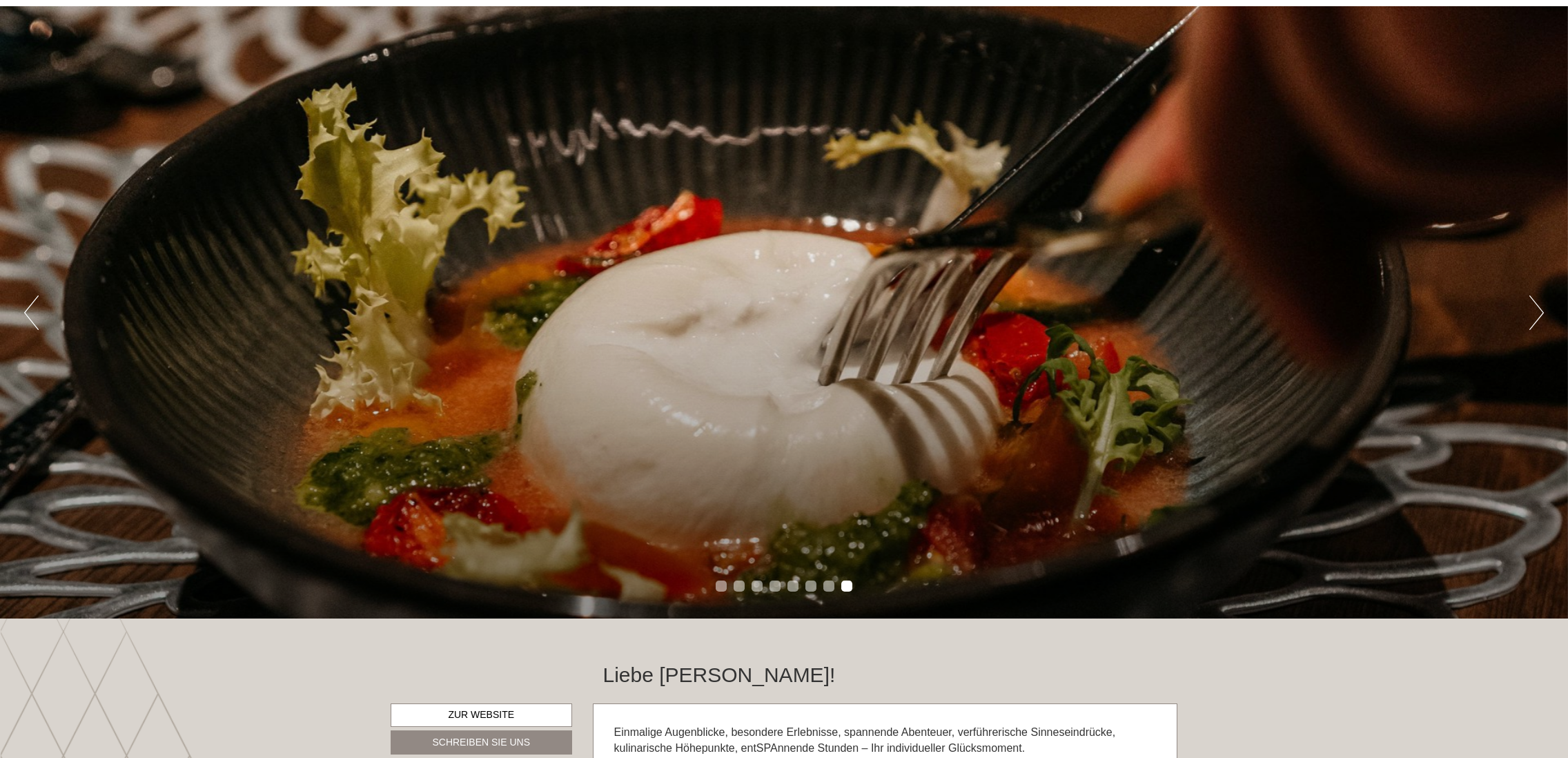
click at [1536, 305] on button "Next" at bounding box center [1536, 313] width 14 height 35
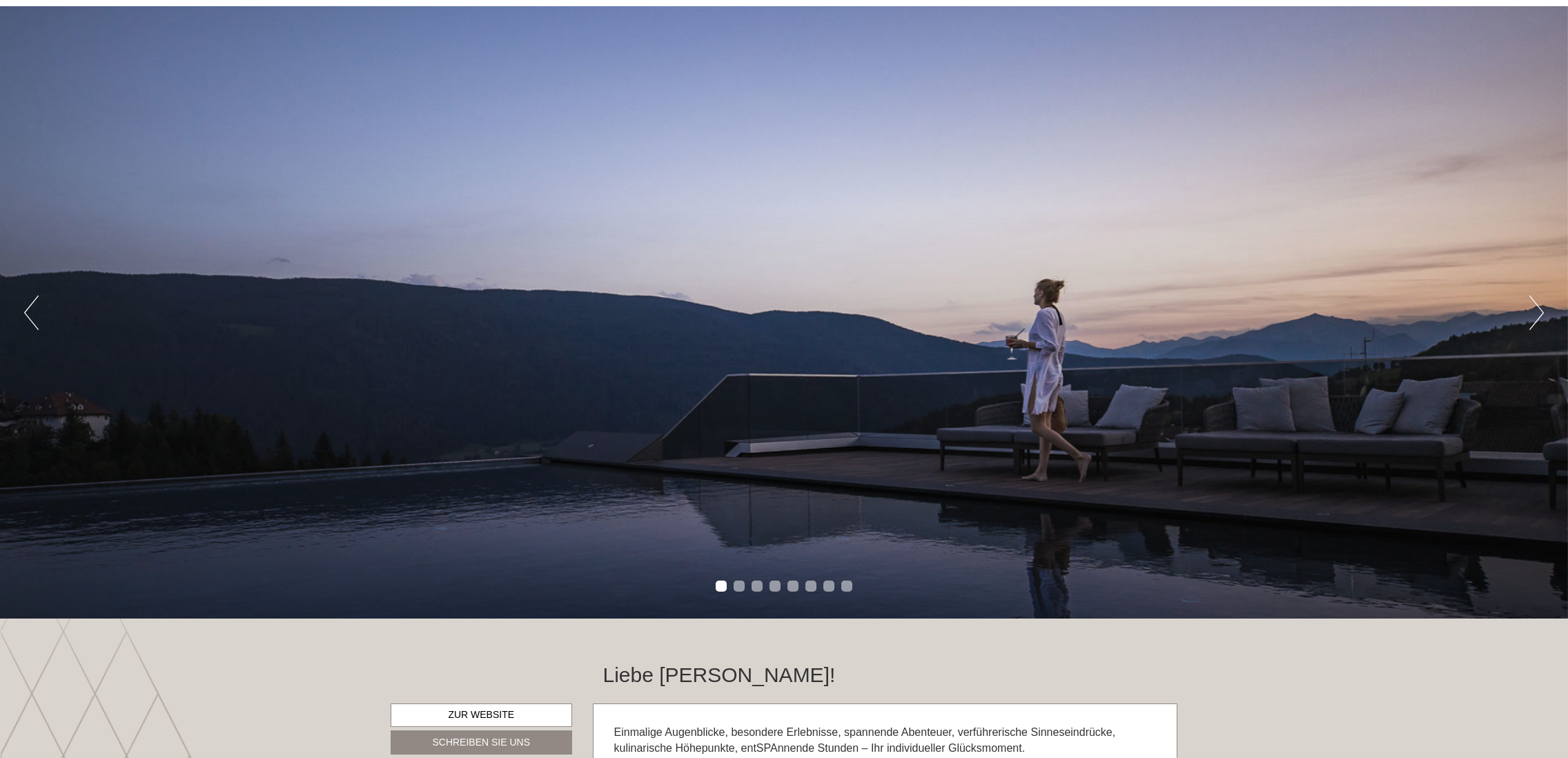
click at [1536, 305] on button "Next" at bounding box center [1536, 313] width 14 height 35
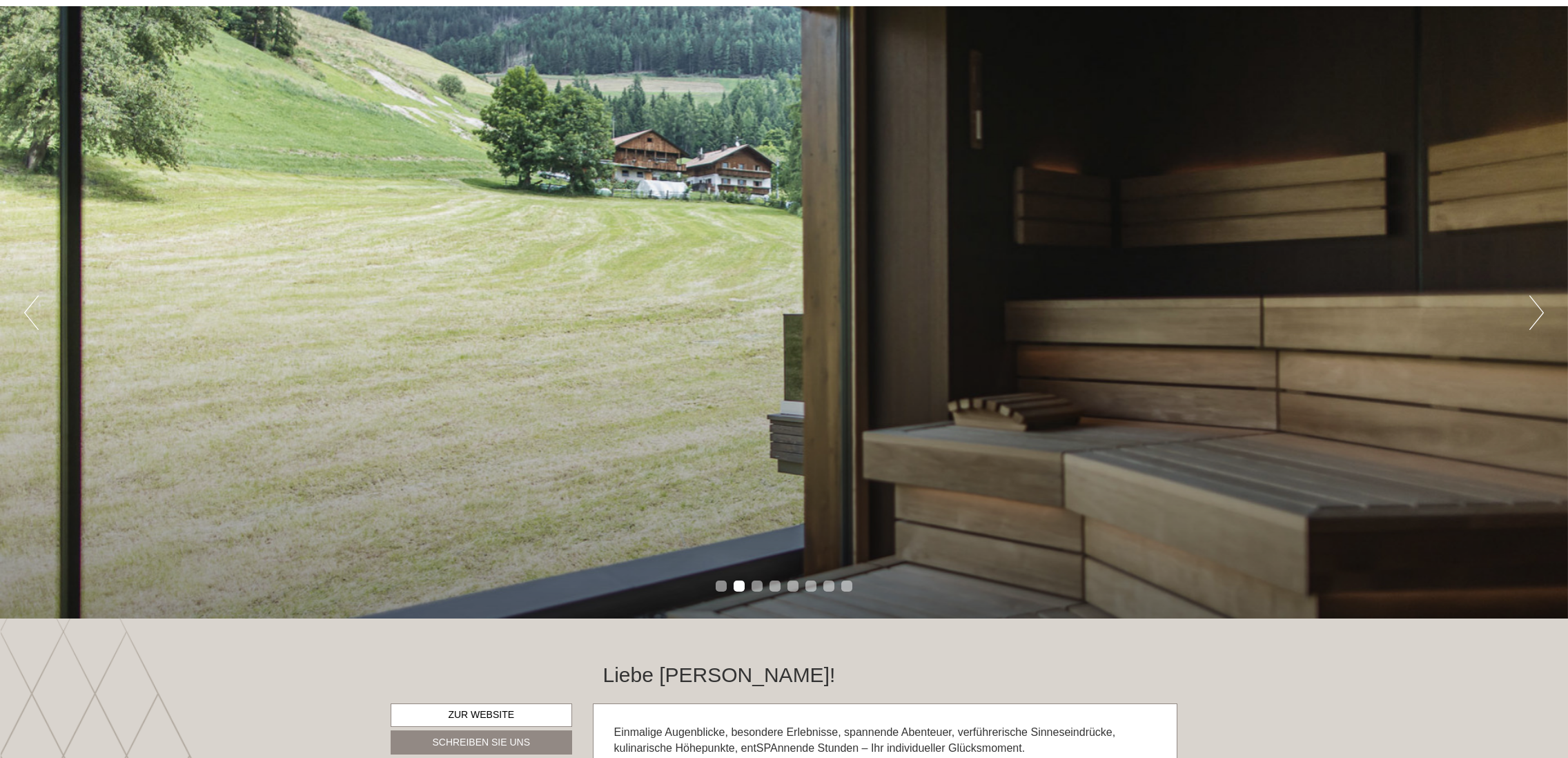
click at [1536, 305] on button "Next" at bounding box center [1536, 313] width 14 height 35
